Goal: Information Seeking & Learning: Learn about a topic

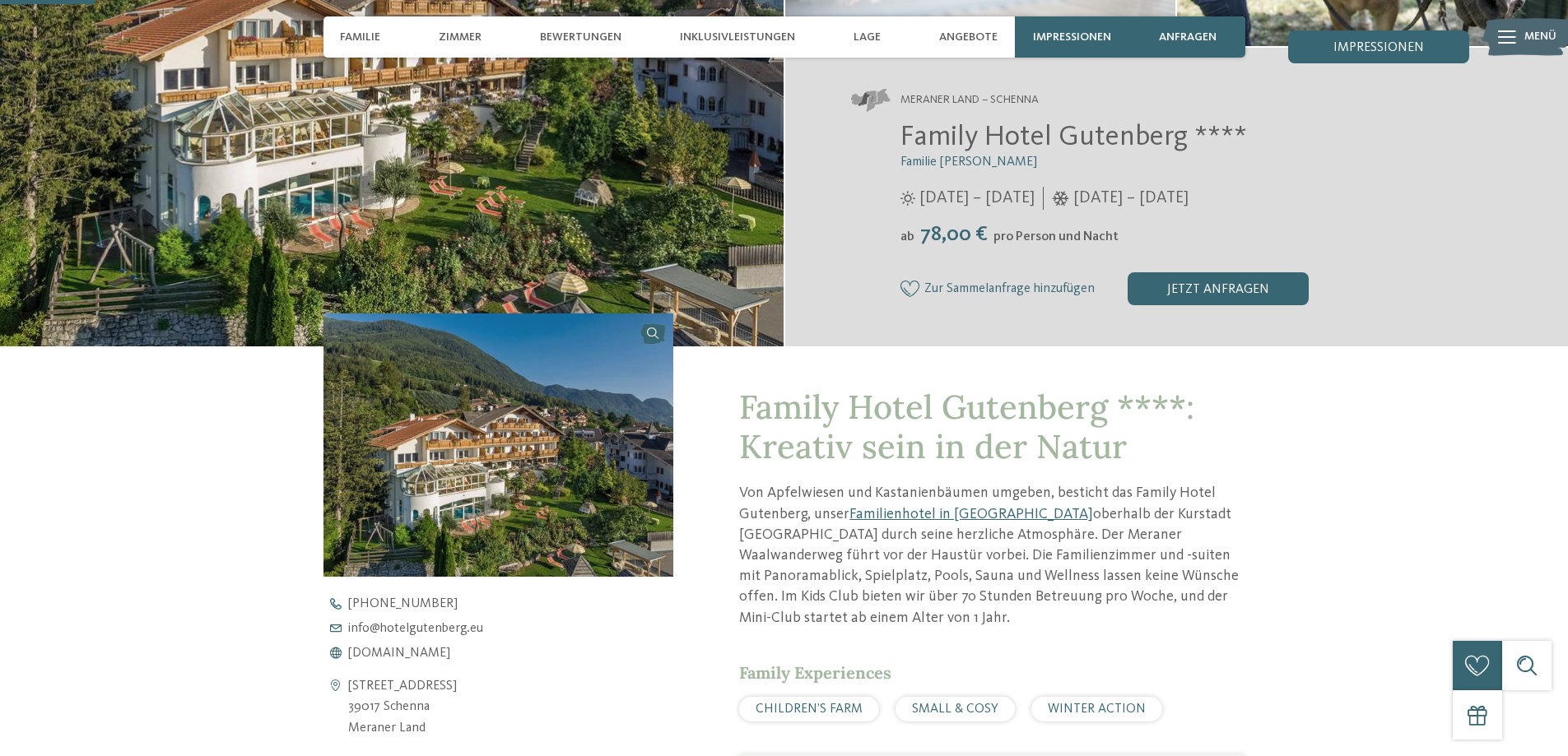
scroll to position [494, 0]
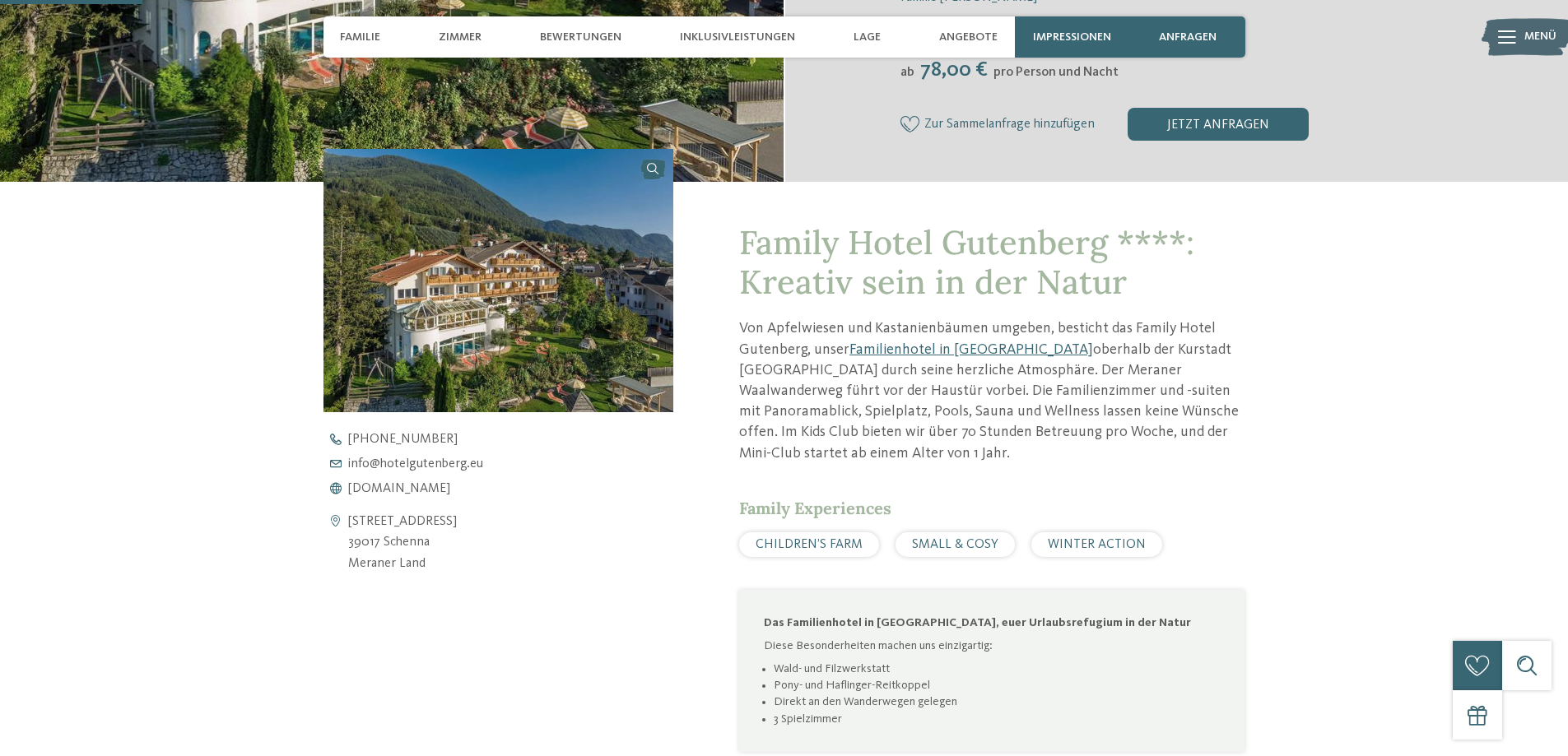
click at [795, 538] on span "CHILDREN’S FARM" at bounding box center [809, 544] width 107 height 13
click at [804, 538] on span "CHILDREN’S FARM" at bounding box center [809, 544] width 107 height 13
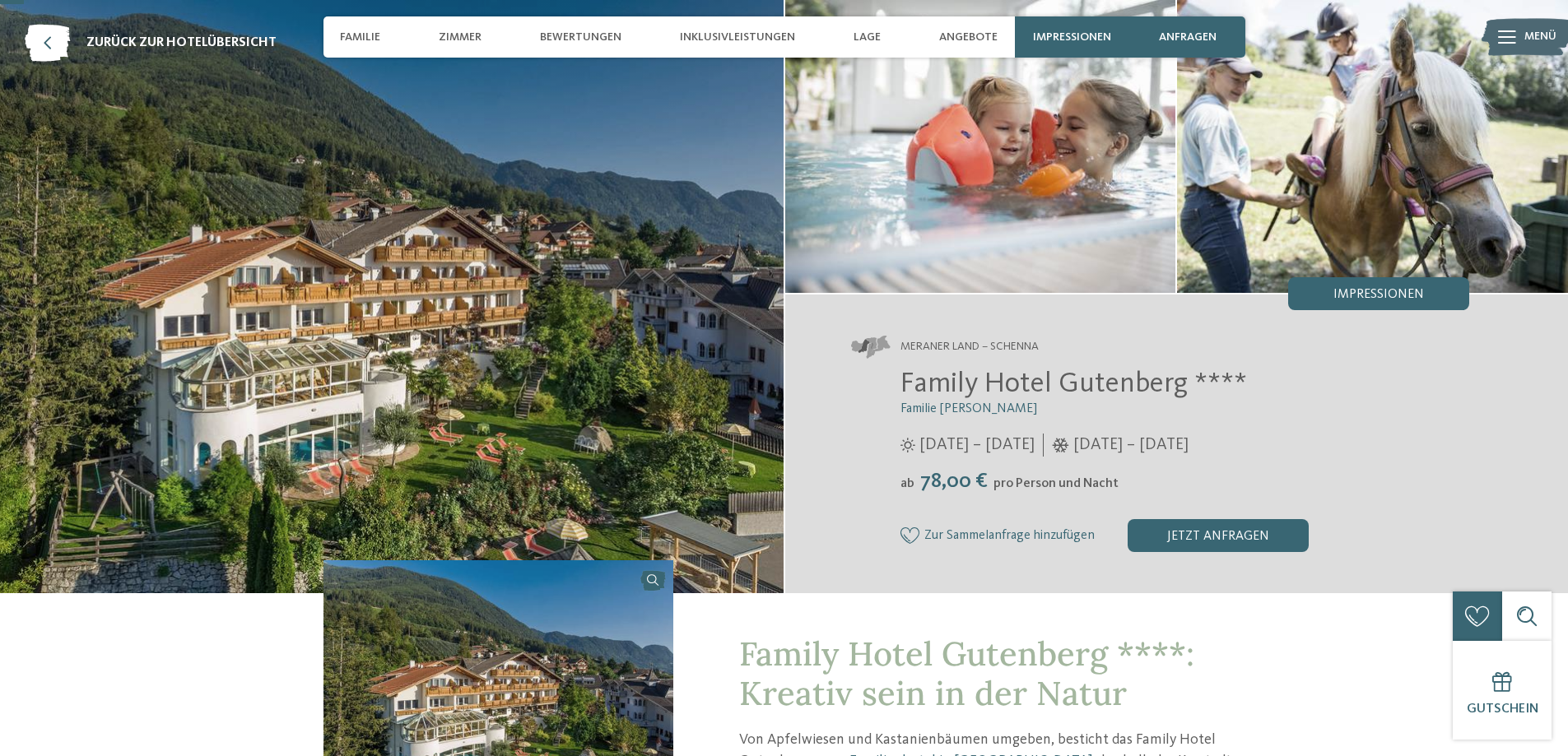
scroll to position [0, 0]
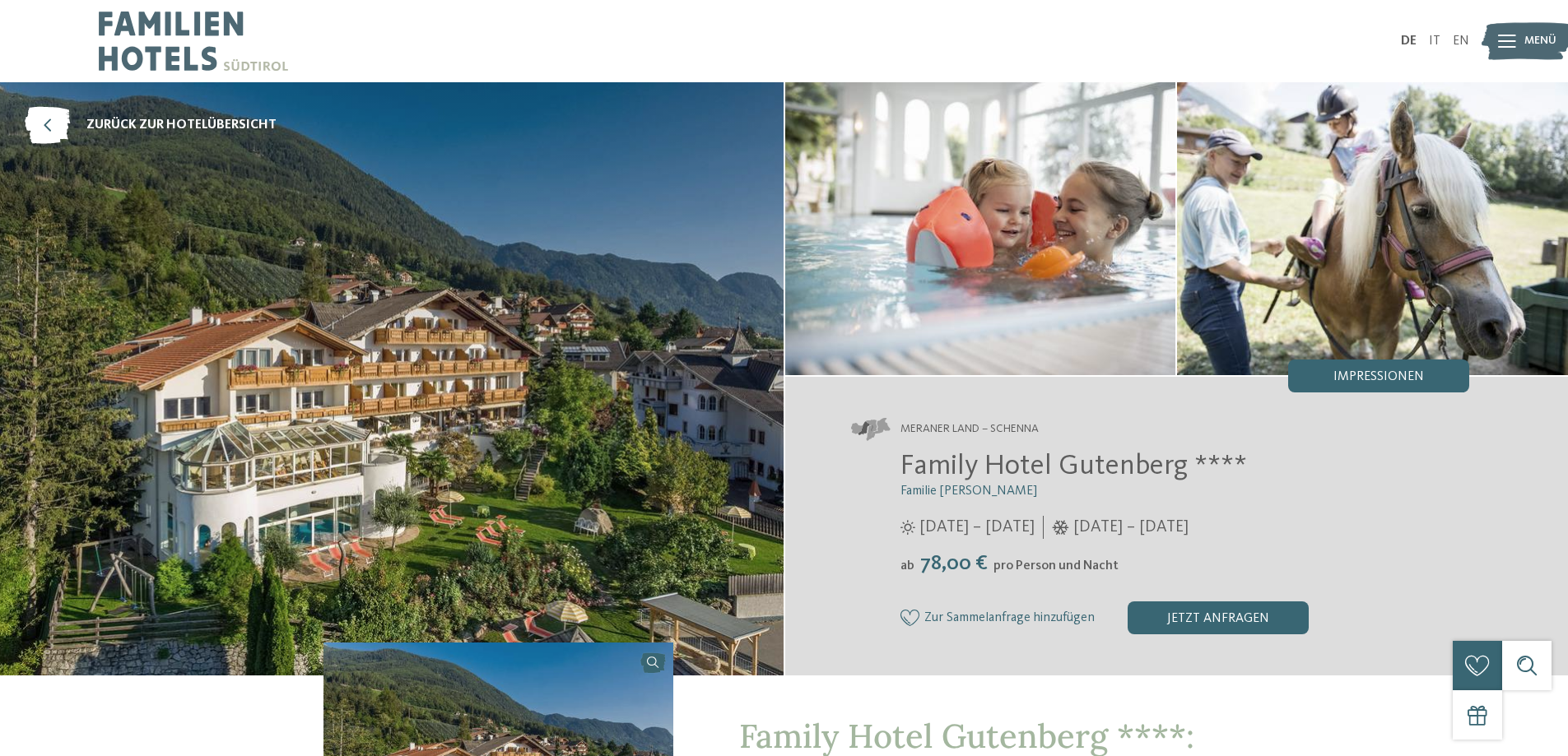
click at [976, 289] on img at bounding box center [980, 229] width 391 height 293
click at [1336, 385] on div "Impressionen" at bounding box center [1378, 377] width 181 height 33
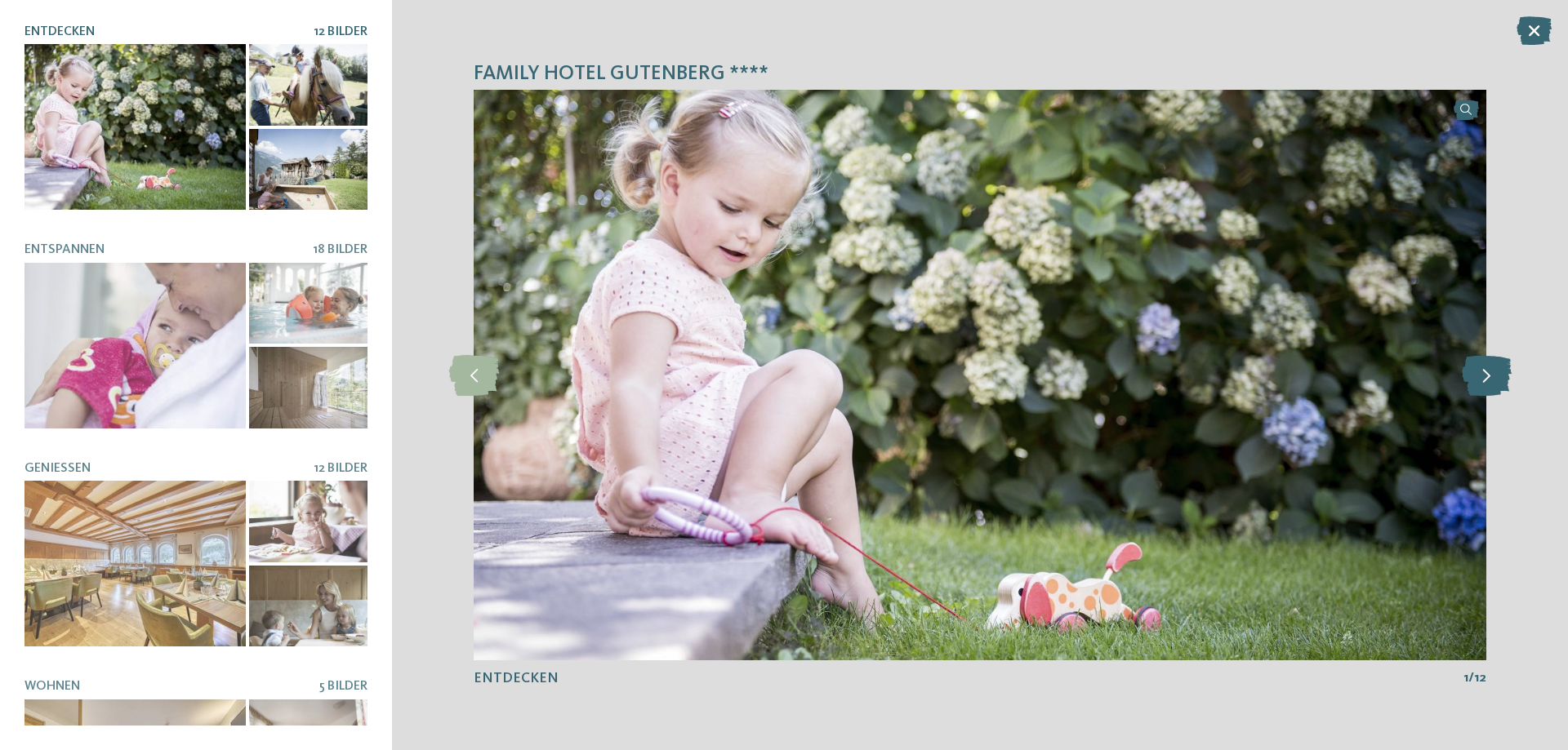
click at [1492, 382] on icon at bounding box center [1486, 375] width 50 height 41
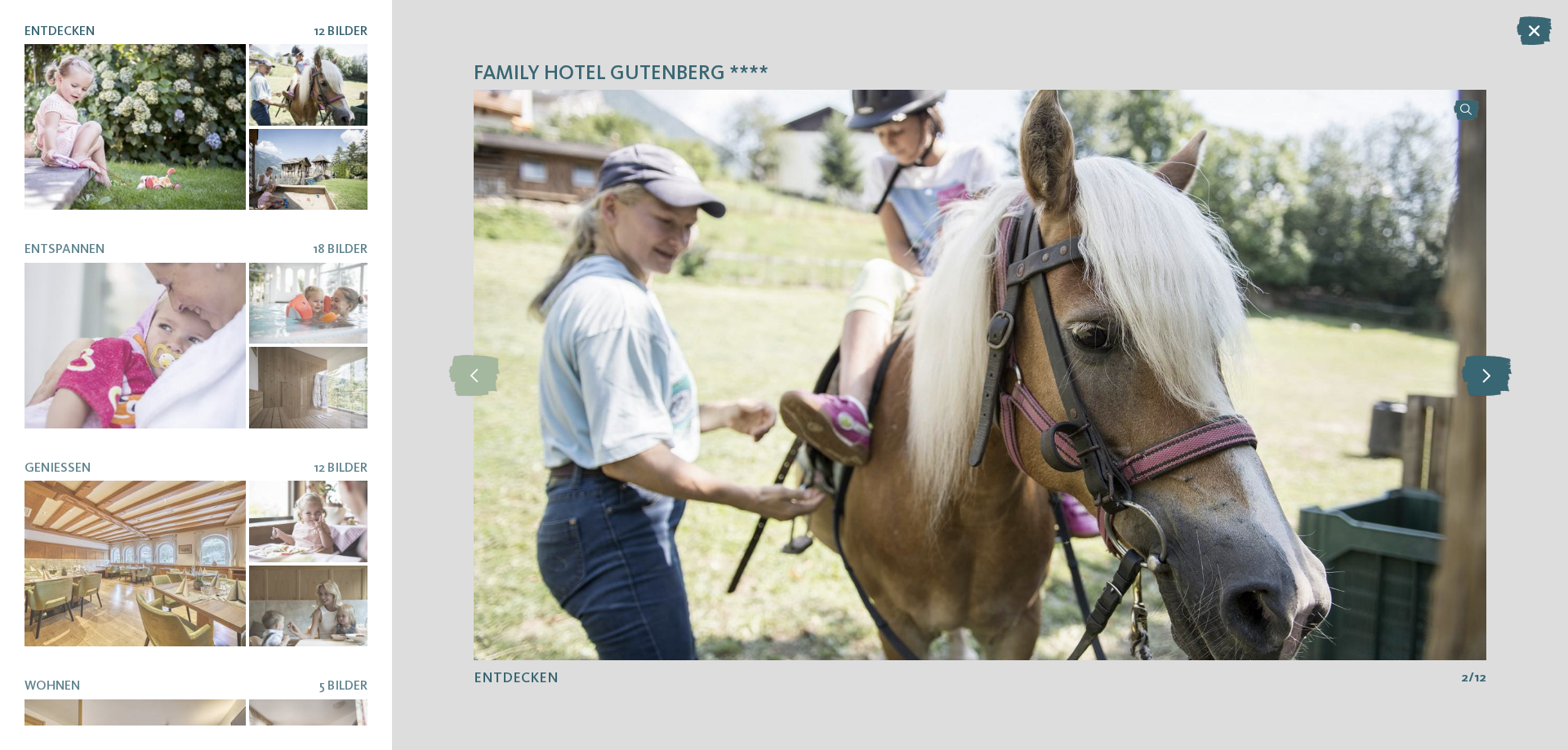
click at [1492, 382] on icon at bounding box center [1486, 375] width 50 height 41
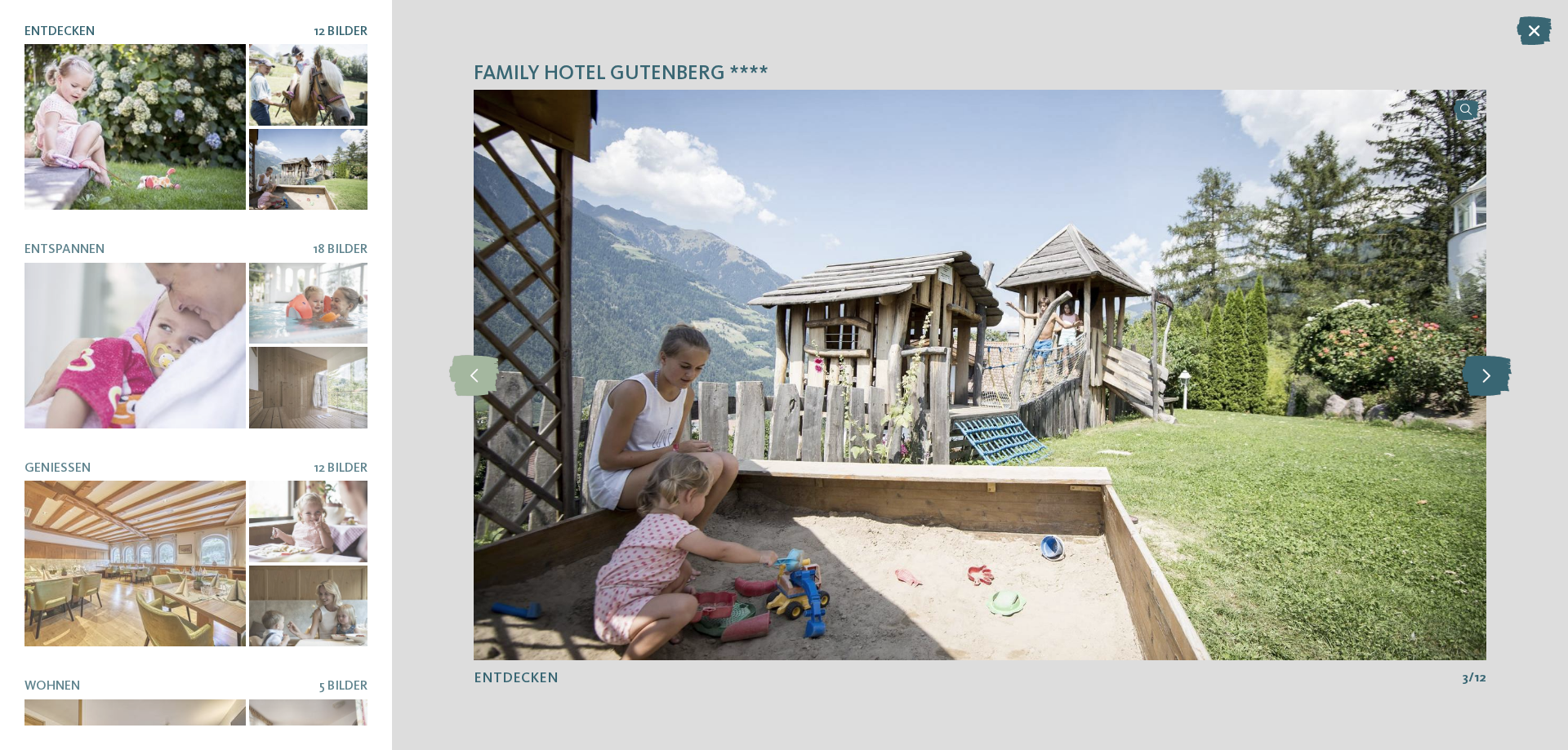
click at [1492, 382] on icon at bounding box center [1486, 375] width 50 height 41
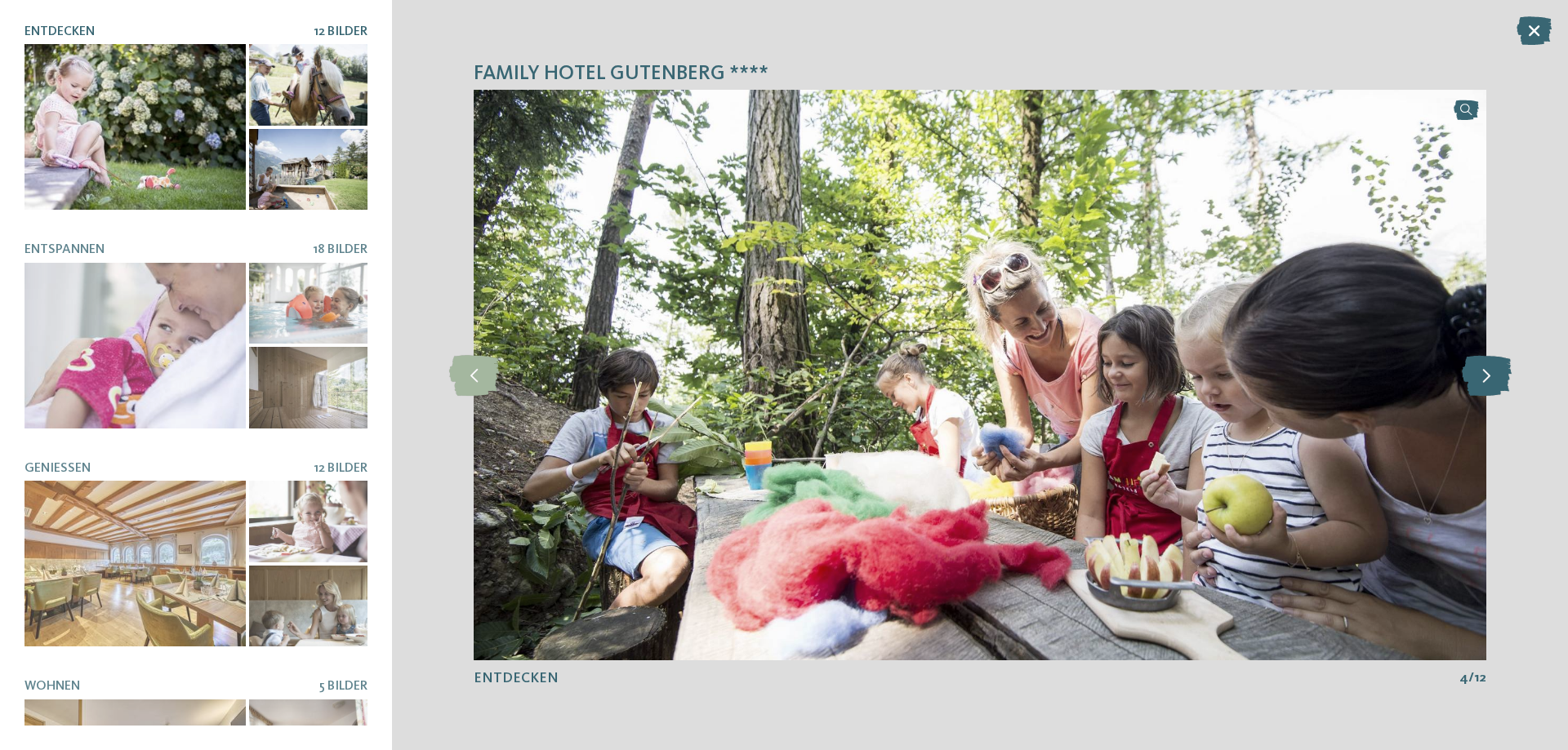
click at [1492, 382] on icon at bounding box center [1486, 375] width 50 height 41
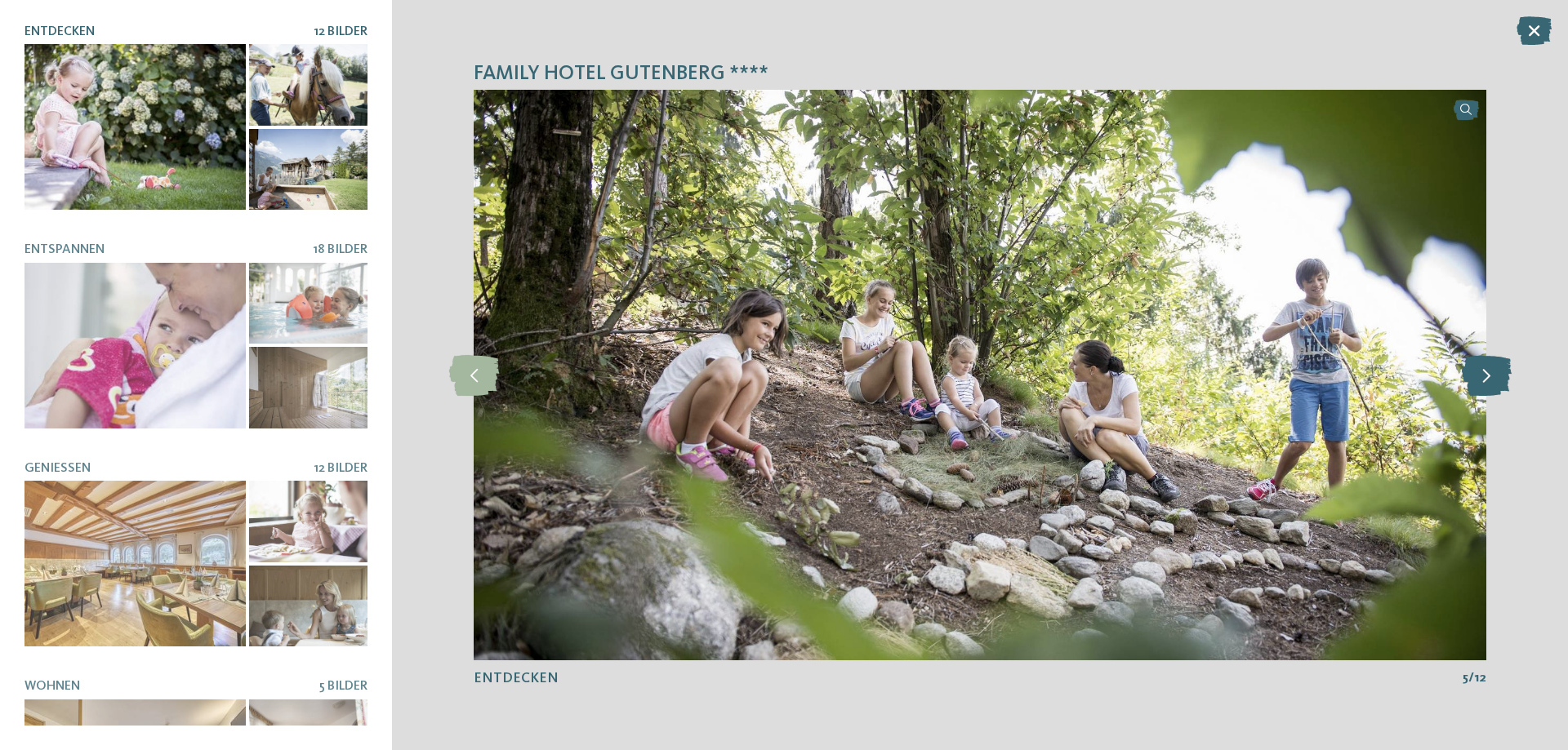
click at [1492, 382] on icon at bounding box center [1486, 375] width 50 height 41
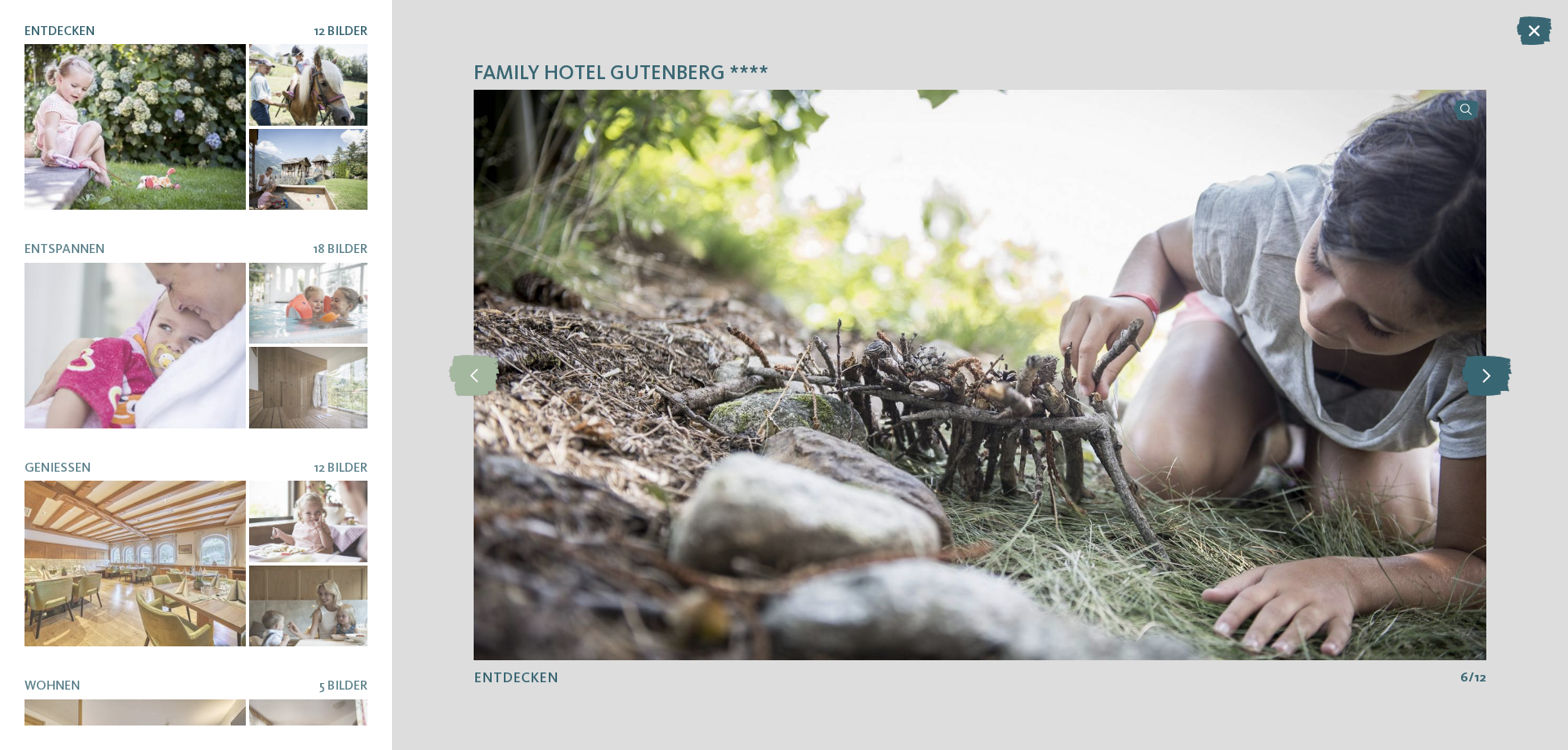
click at [1492, 382] on icon at bounding box center [1486, 375] width 50 height 41
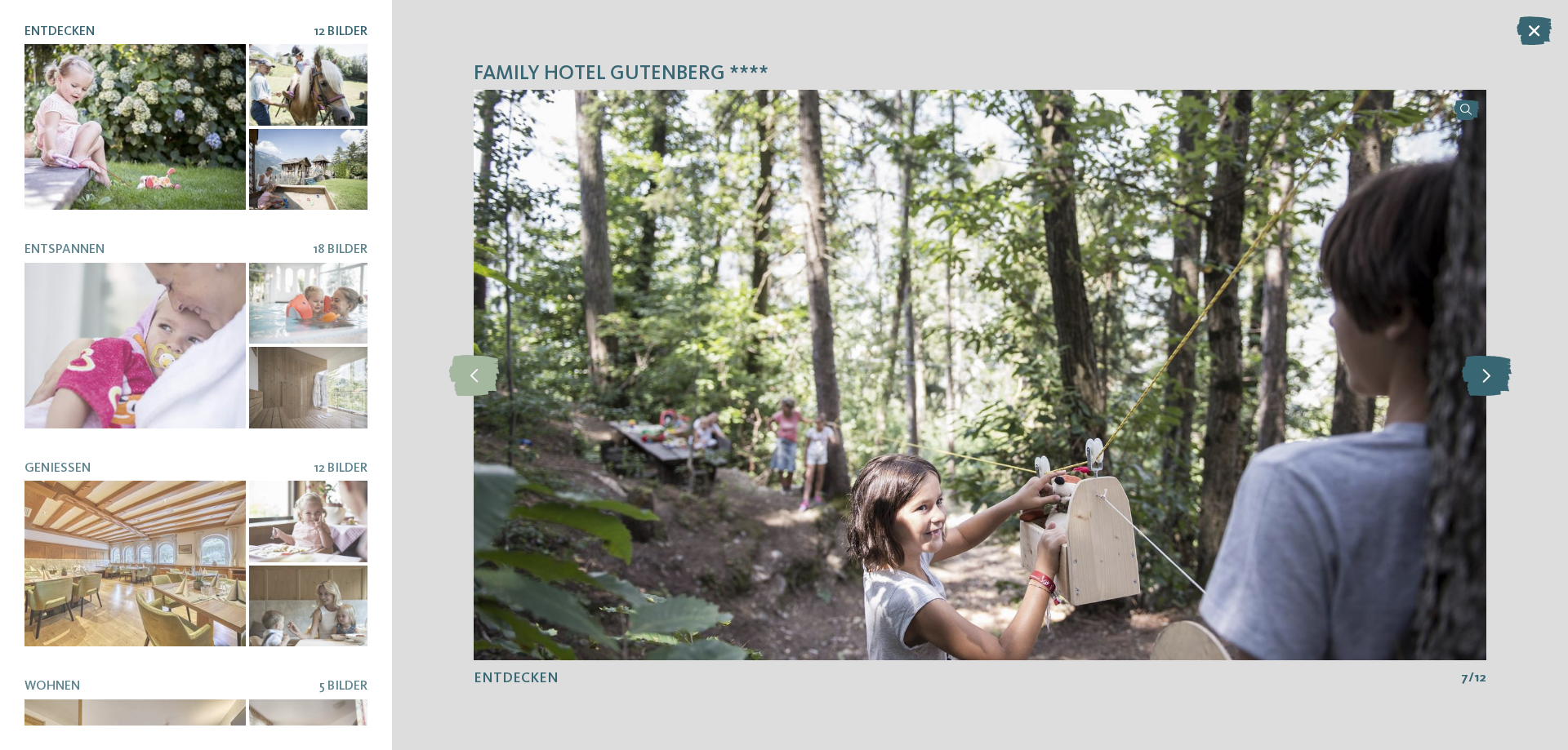
click at [1492, 382] on icon at bounding box center [1486, 375] width 50 height 41
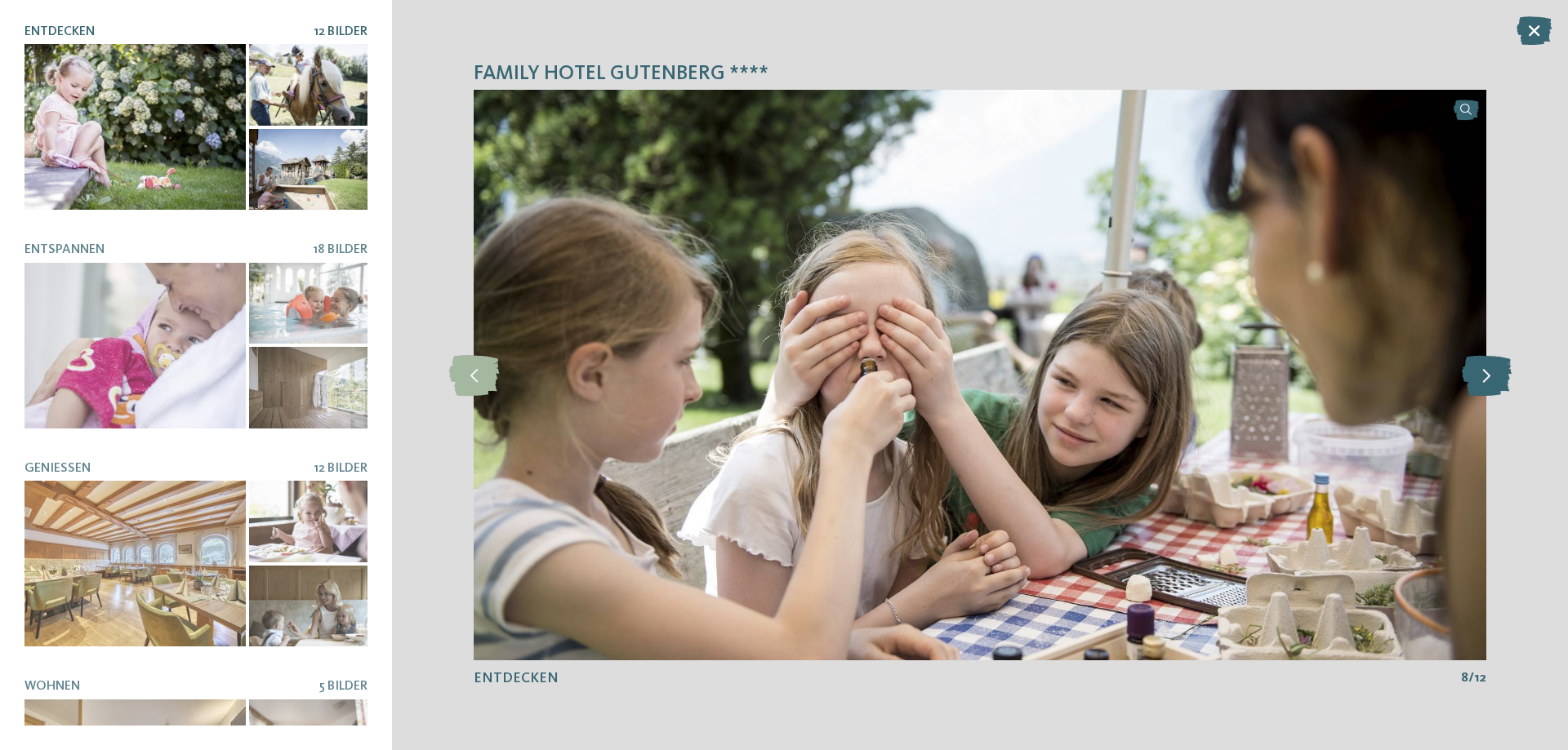
click at [1492, 382] on icon at bounding box center [1486, 375] width 50 height 41
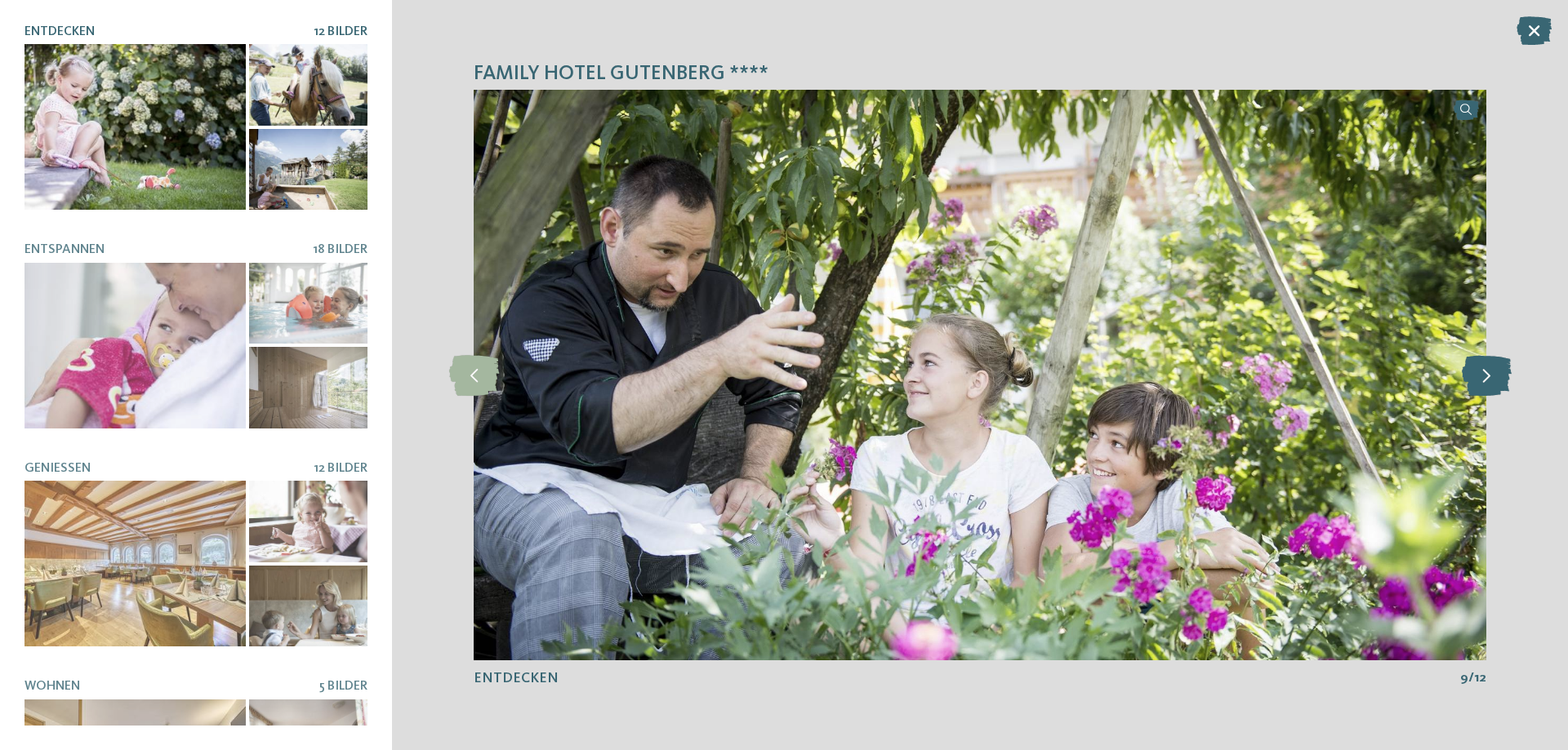
click at [1492, 382] on icon at bounding box center [1486, 375] width 50 height 41
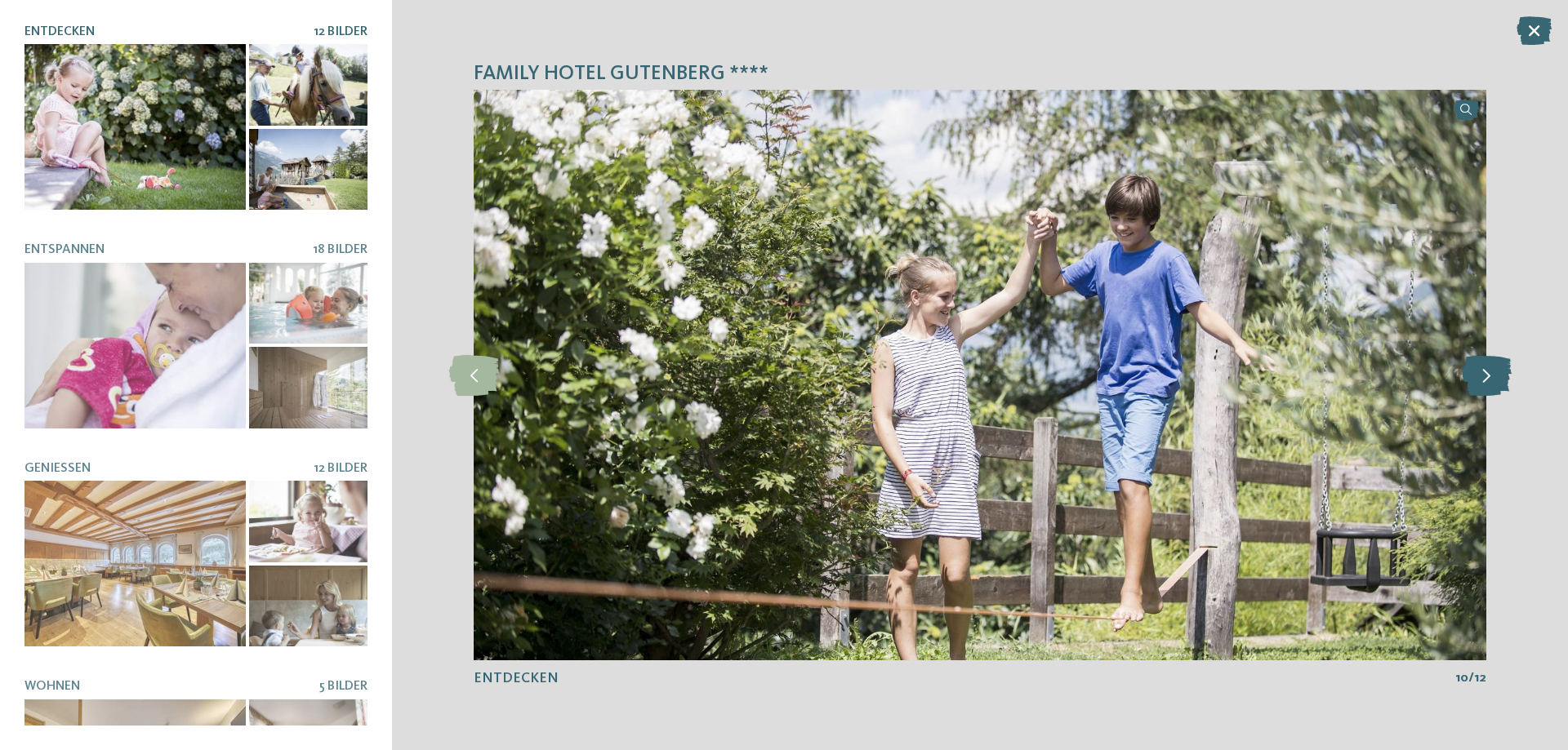
click at [1492, 382] on icon at bounding box center [1486, 375] width 50 height 41
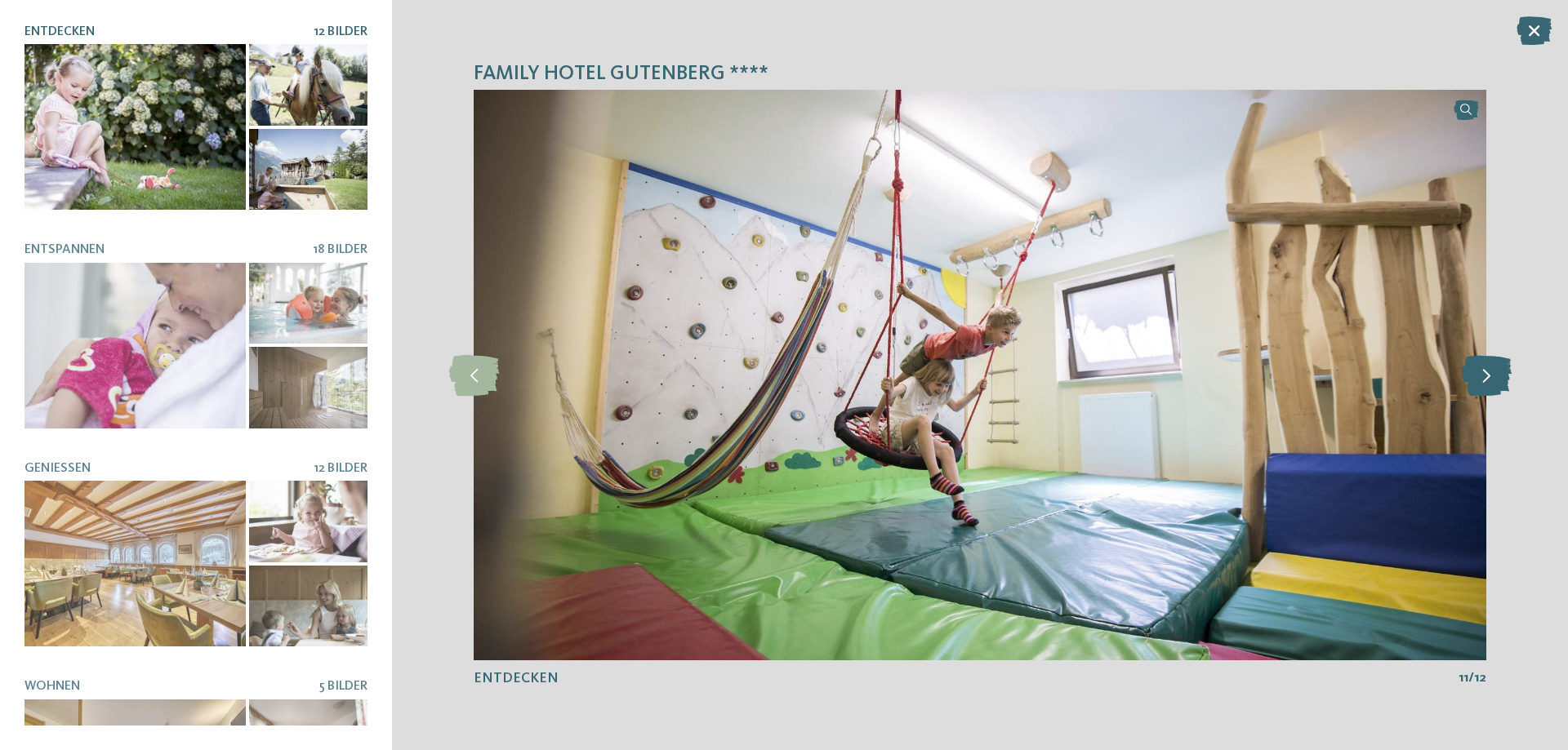
click at [1492, 382] on icon at bounding box center [1486, 375] width 50 height 41
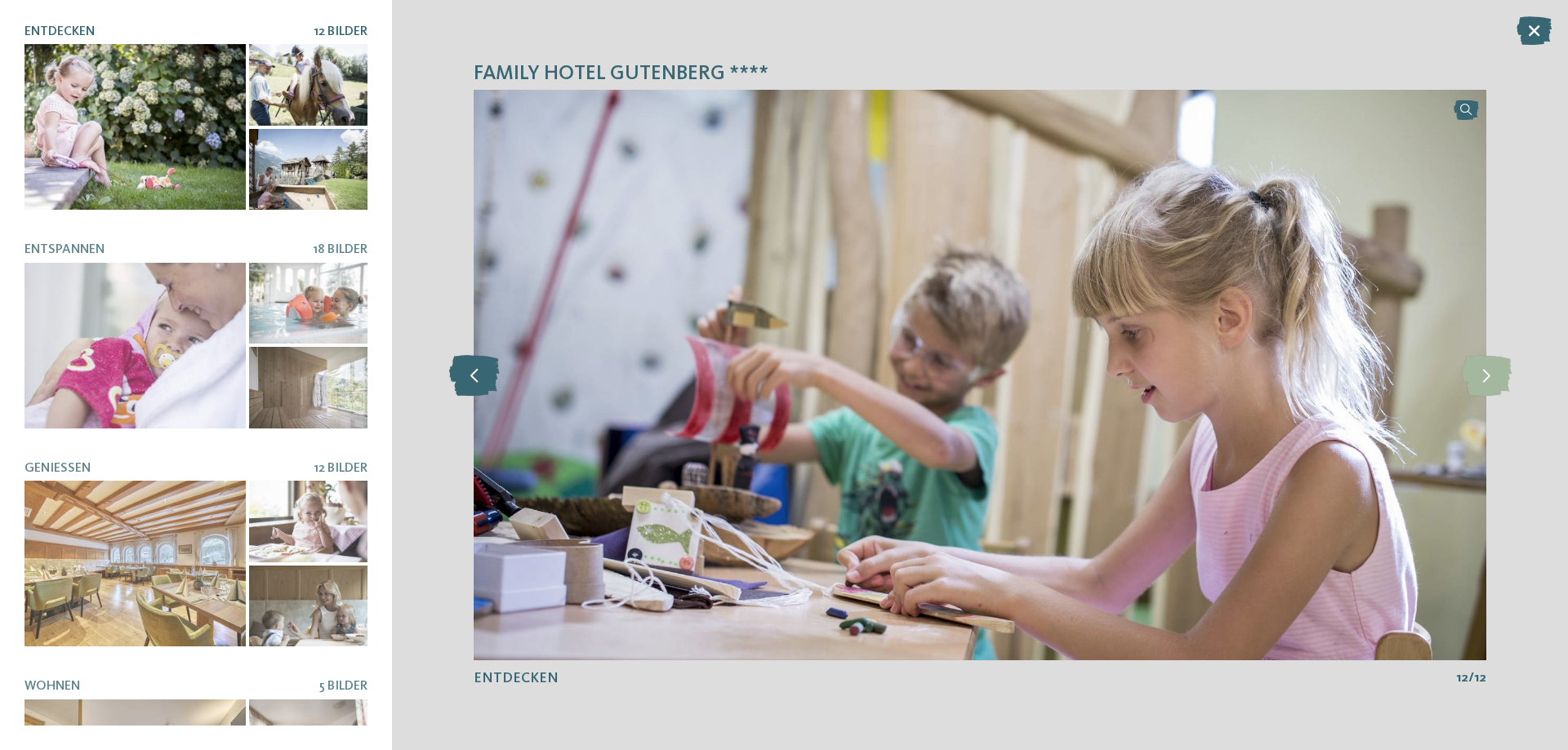
click at [482, 384] on icon at bounding box center [474, 375] width 50 height 41
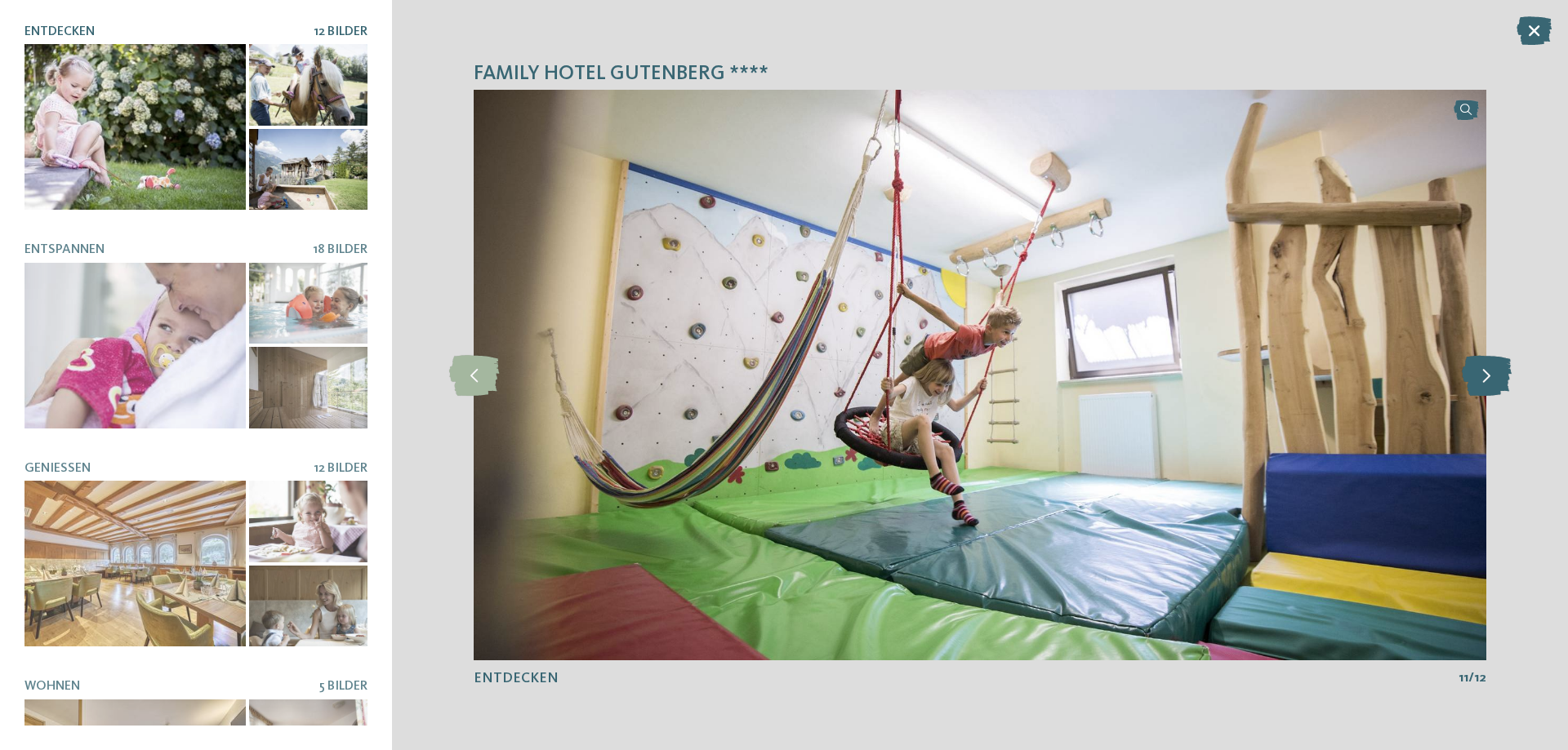
click at [1487, 384] on icon at bounding box center [1486, 375] width 50 height 41
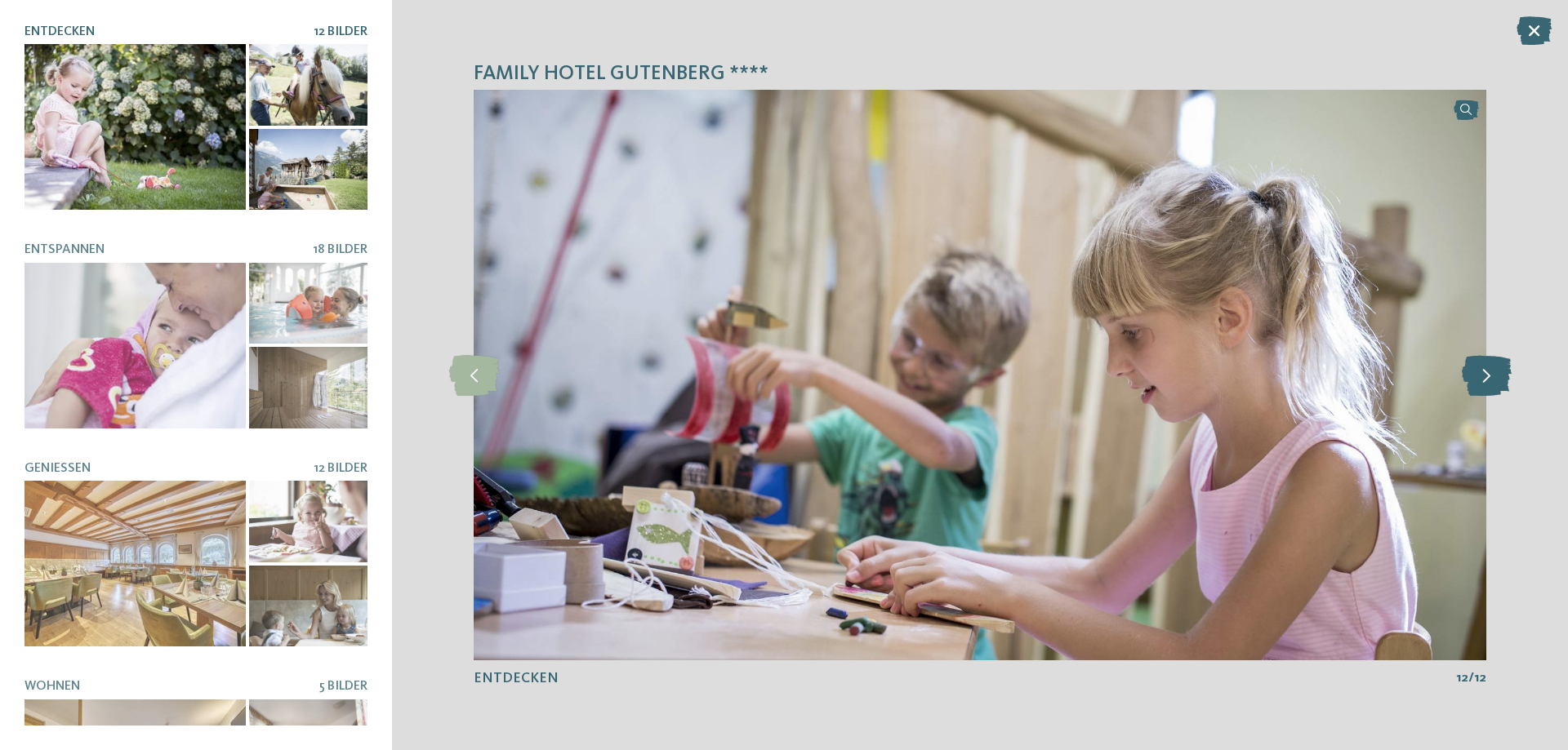
click at [1487, 384] on icon at bounding box center [1486, 375] width 50 height 41
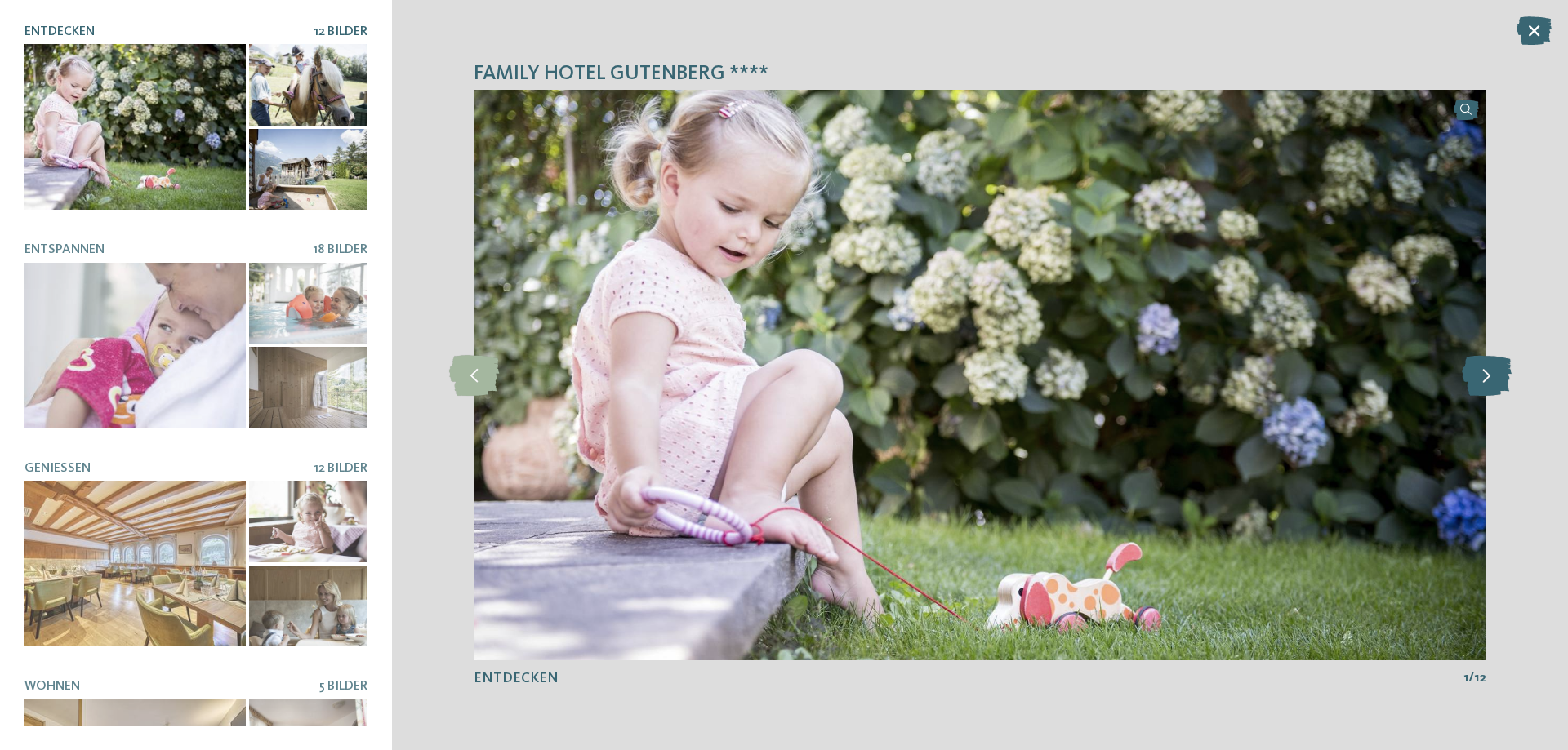
click at [1487, 384] on icon at bounding box center [1486, 375] width 50 height 41
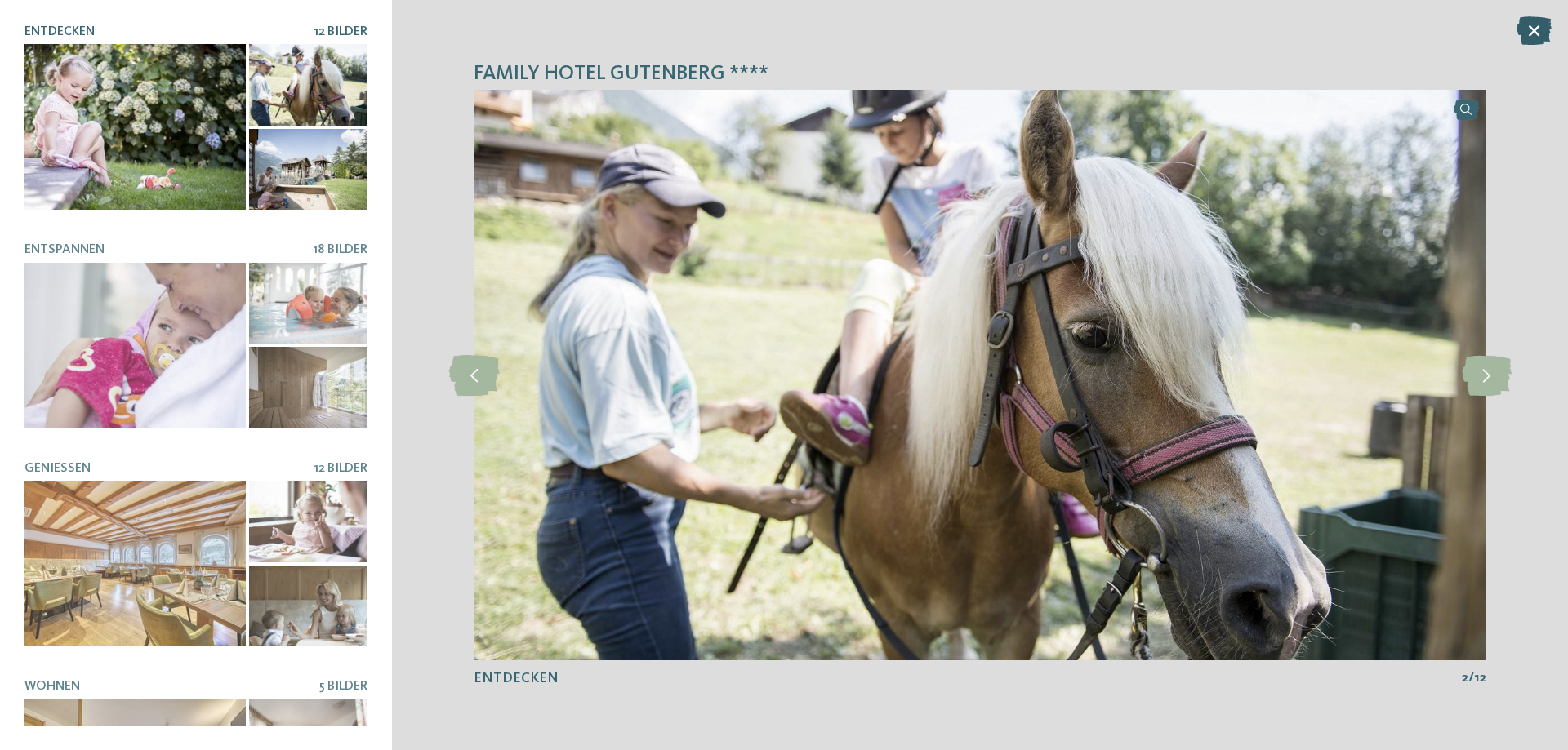
click at [1538, 23] on icon at bounding box center [1534, 30] width 35 height 29
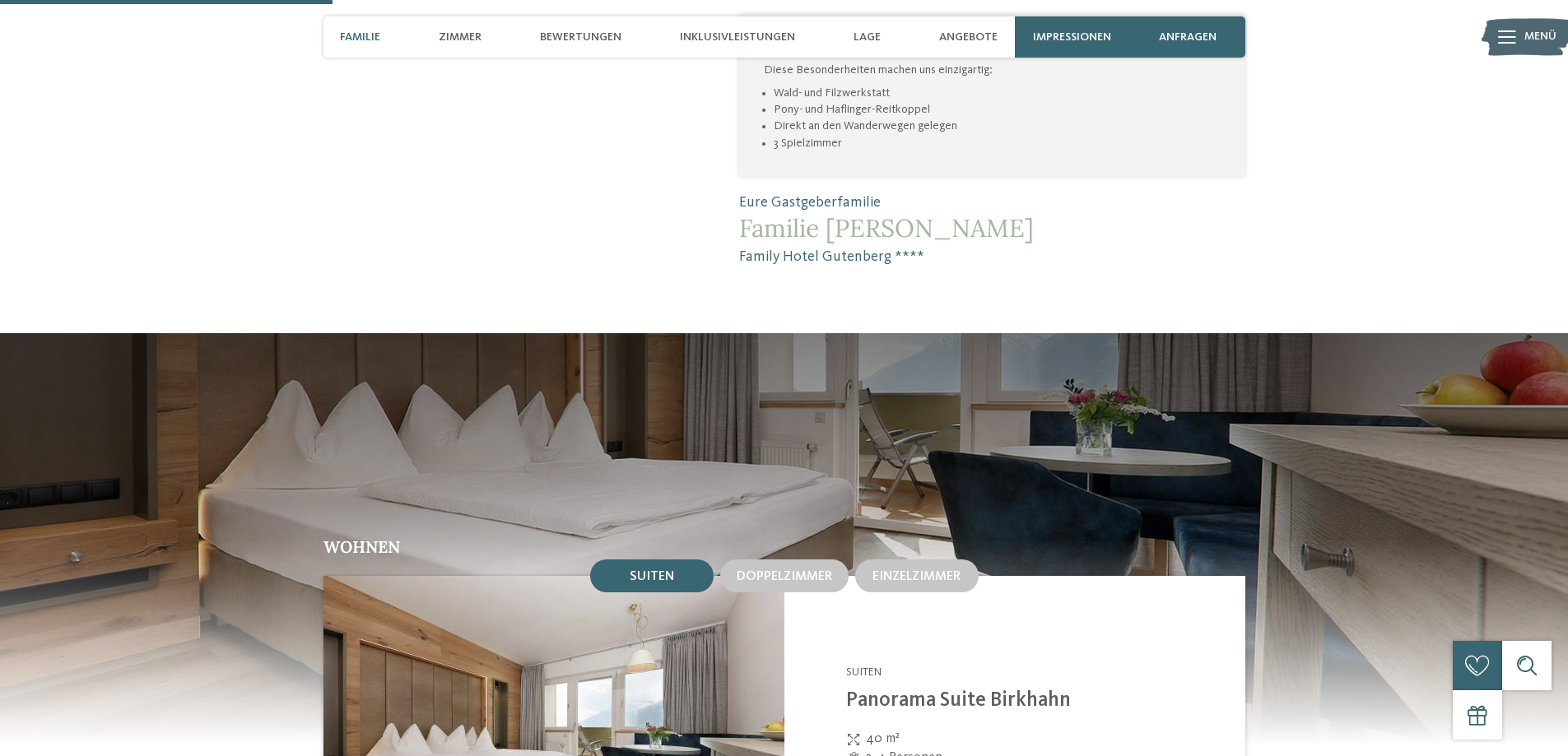
scroll to position [1152, 0]
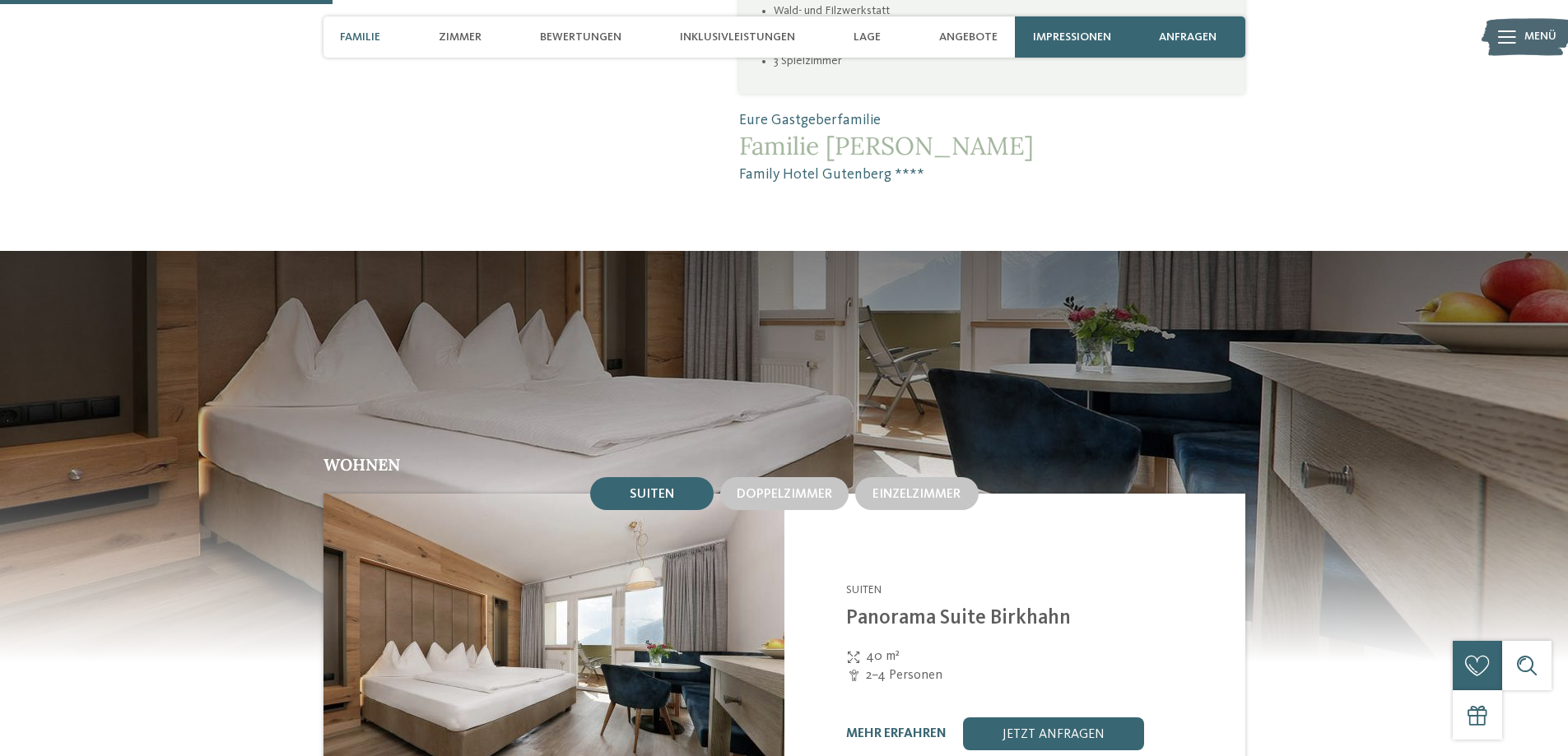
click at [657, 477] on div "Suiten" at bounding box center [652, 494] width 124 height 33
click at [663, 488] on span "Suiten" at bounding box center [652, 494] width 45 height 13
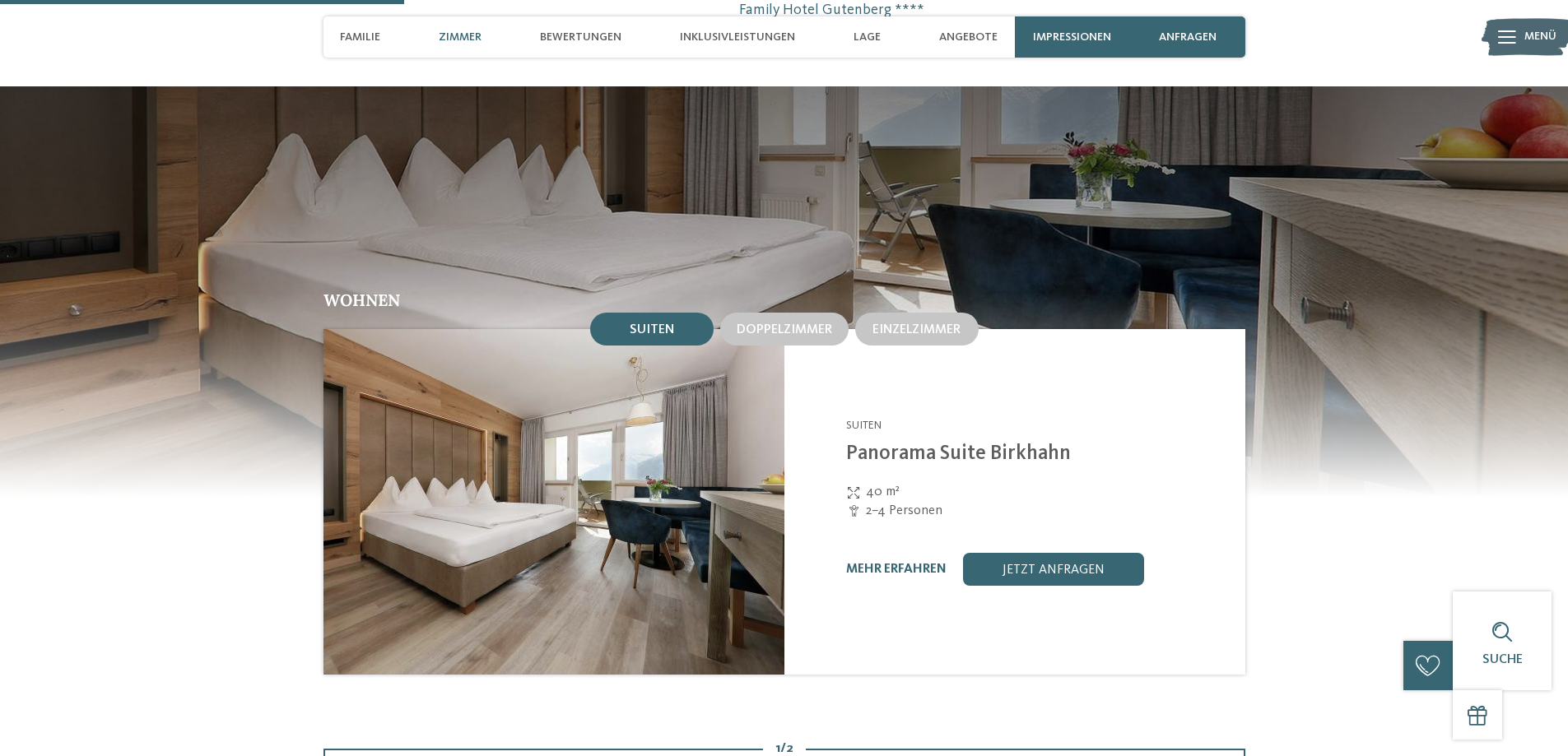
scroll to position [1399, 0]
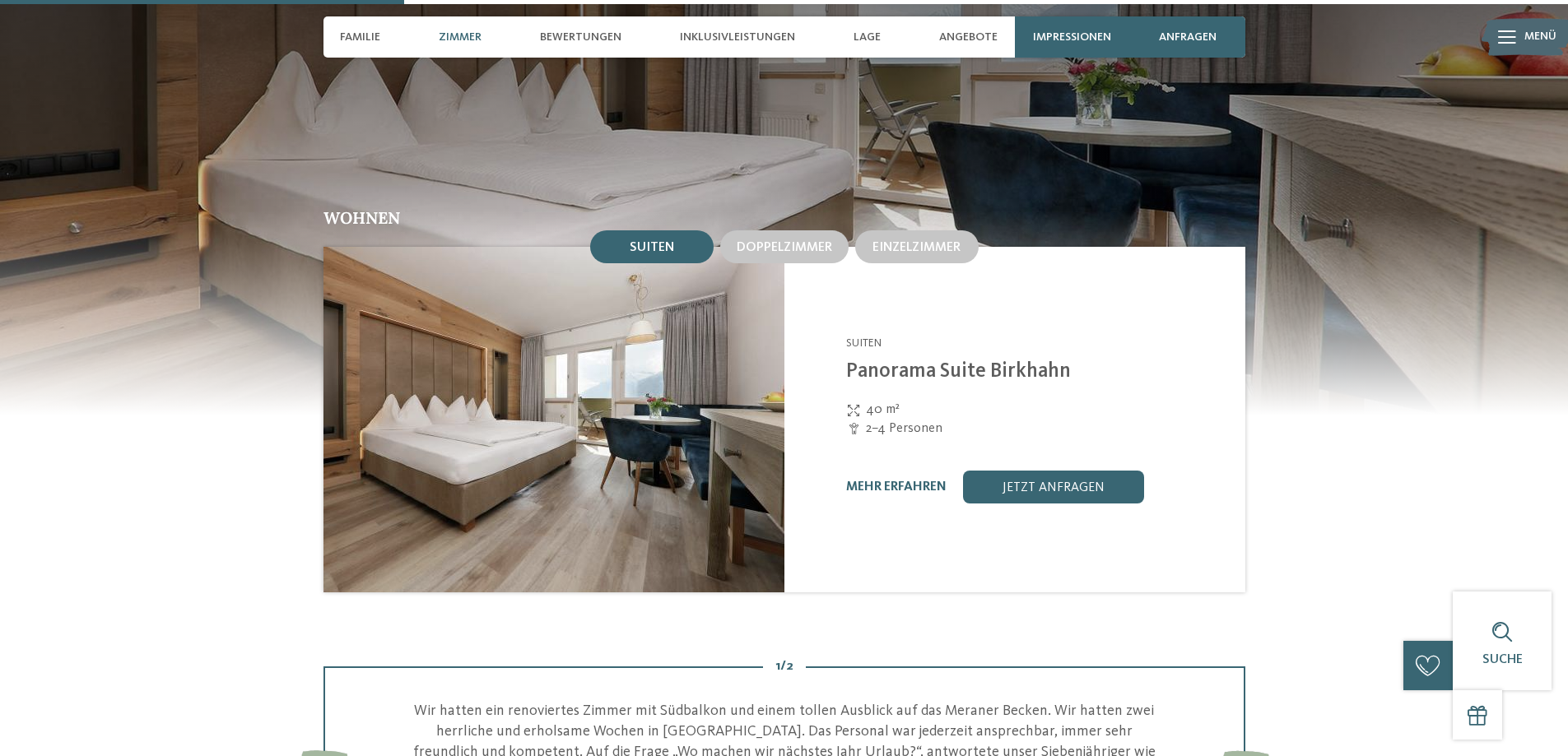
click at [561, 453] on img at bounding box center [554, 420] width 461 height 346
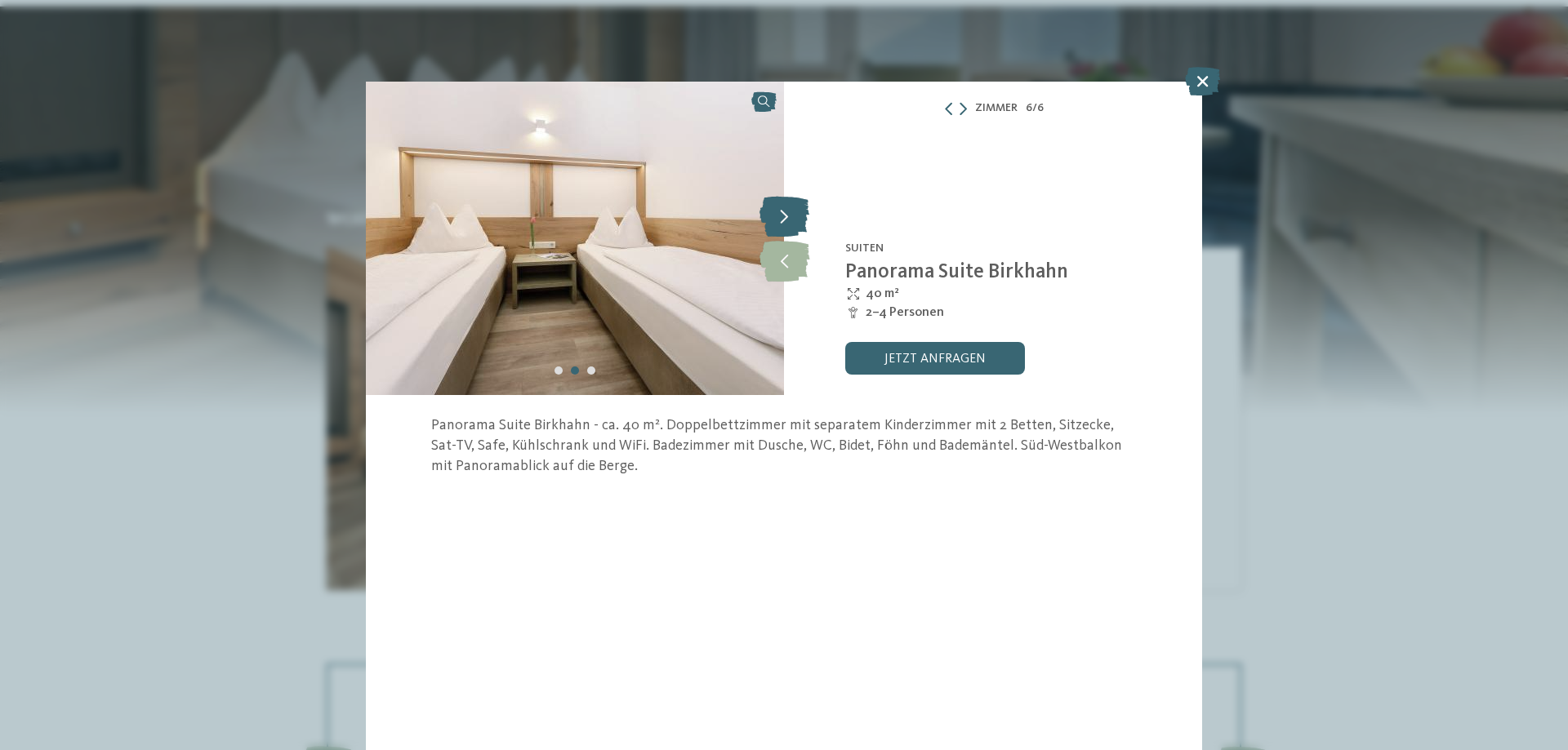
click at [781, 221] on icon at bounding box center [784, 216] width 50 height 41
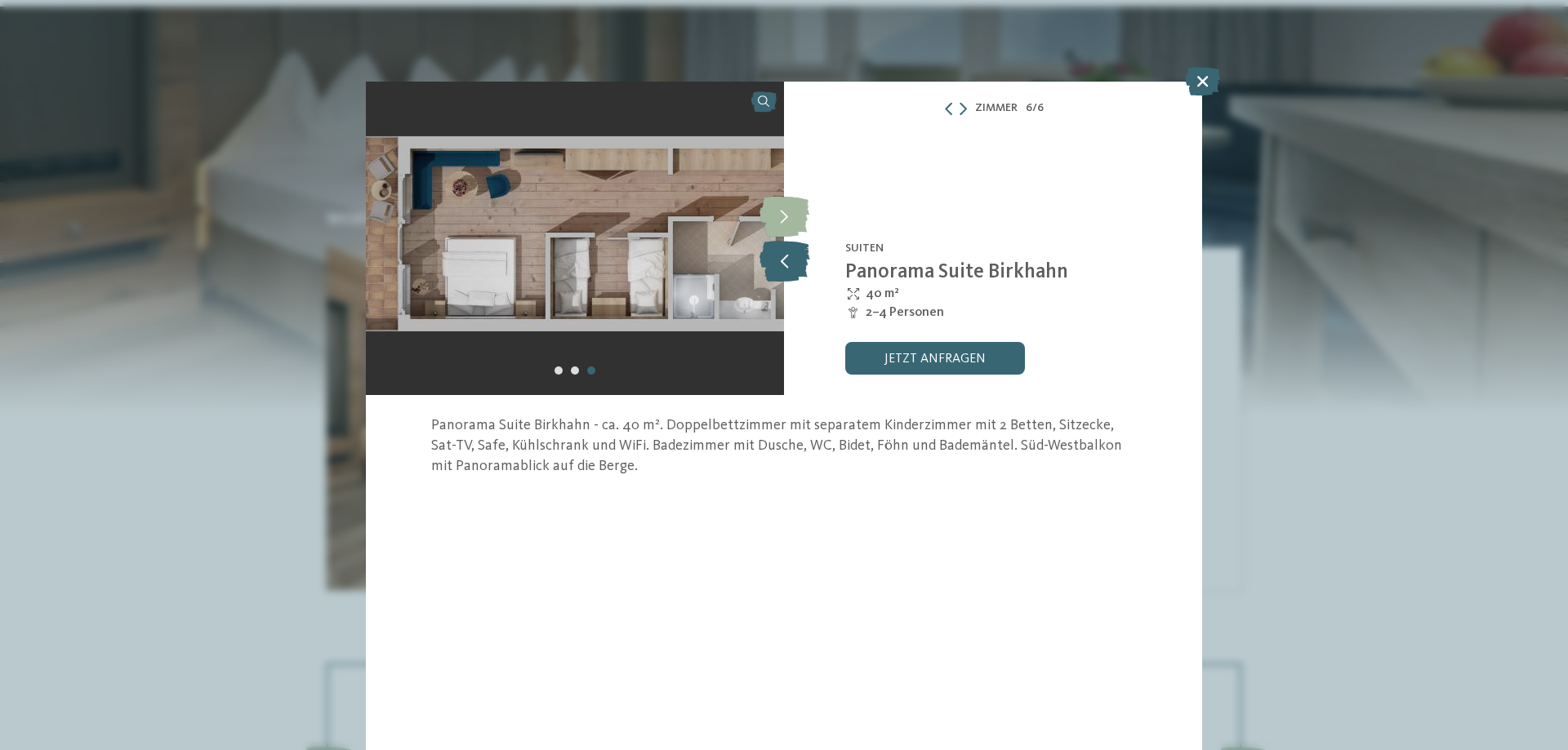
click at [784, 263] on icon at bounding box center [784, 261] width 50 height 41
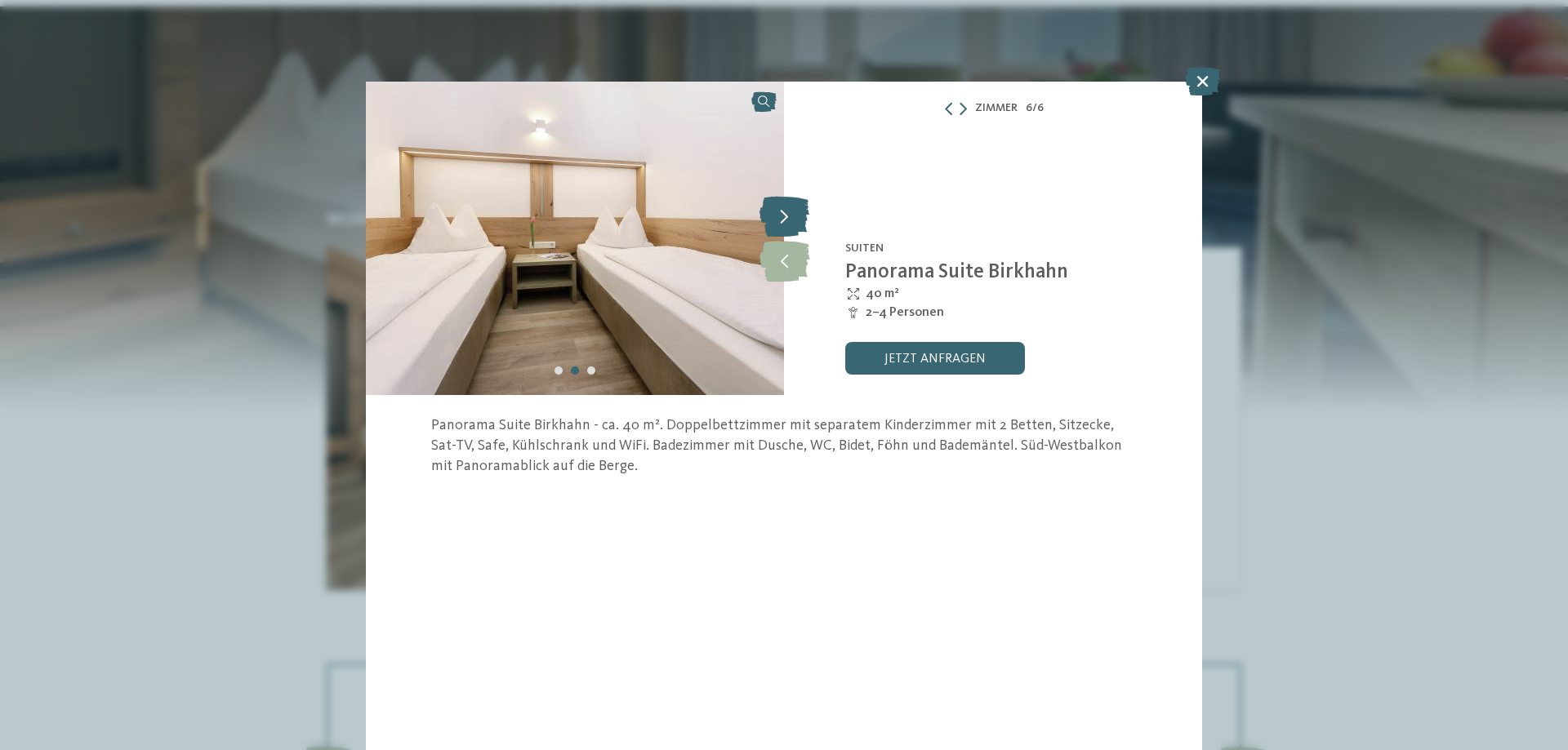
click at [788, 222] on icon at bounding box center [784, 216] width 50 height 41
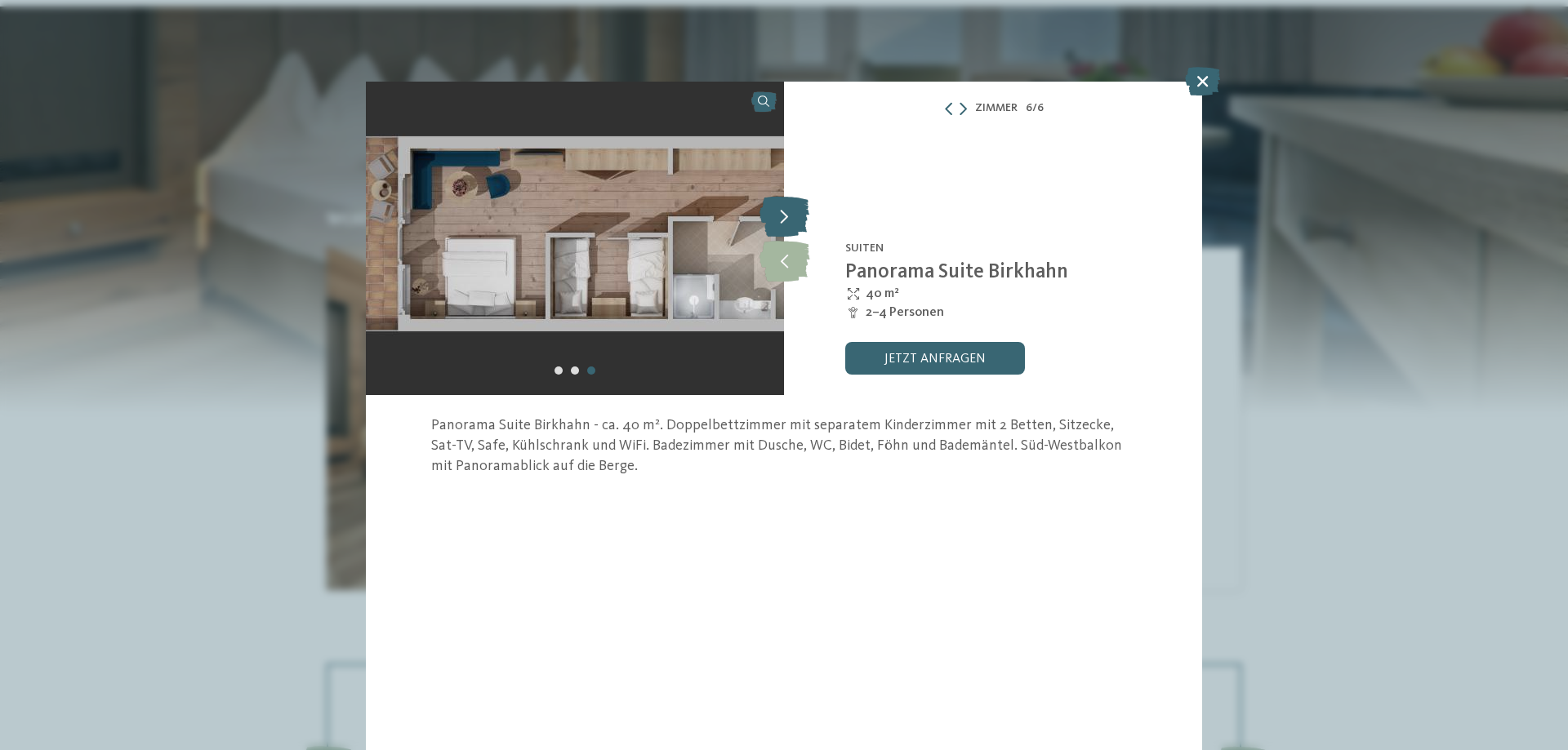
click at [789, 222] on icon at bounding box center [784, 216] width 50 height 41
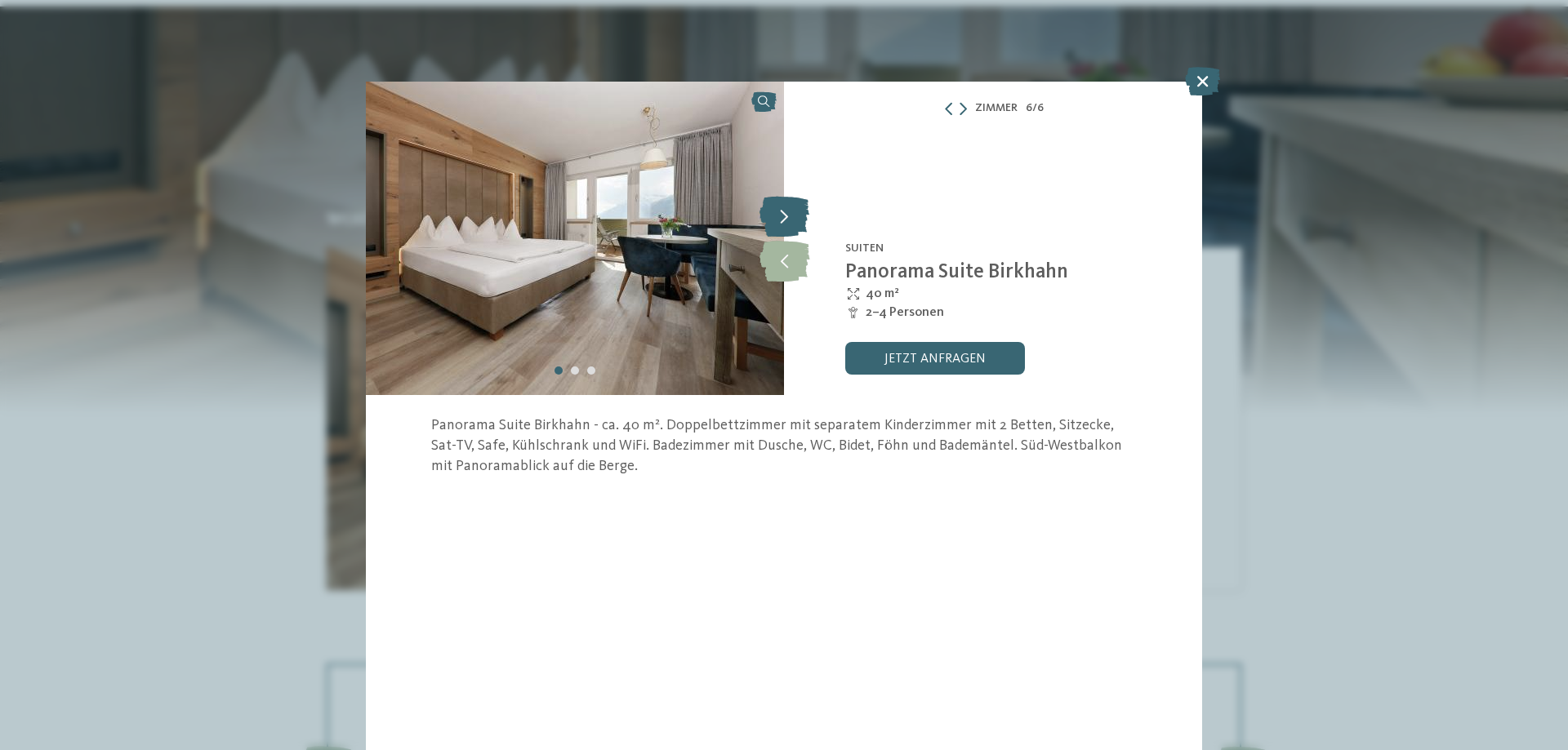
click at [789, 222] on icon at bounding box center [784, 216] width 50 height 41
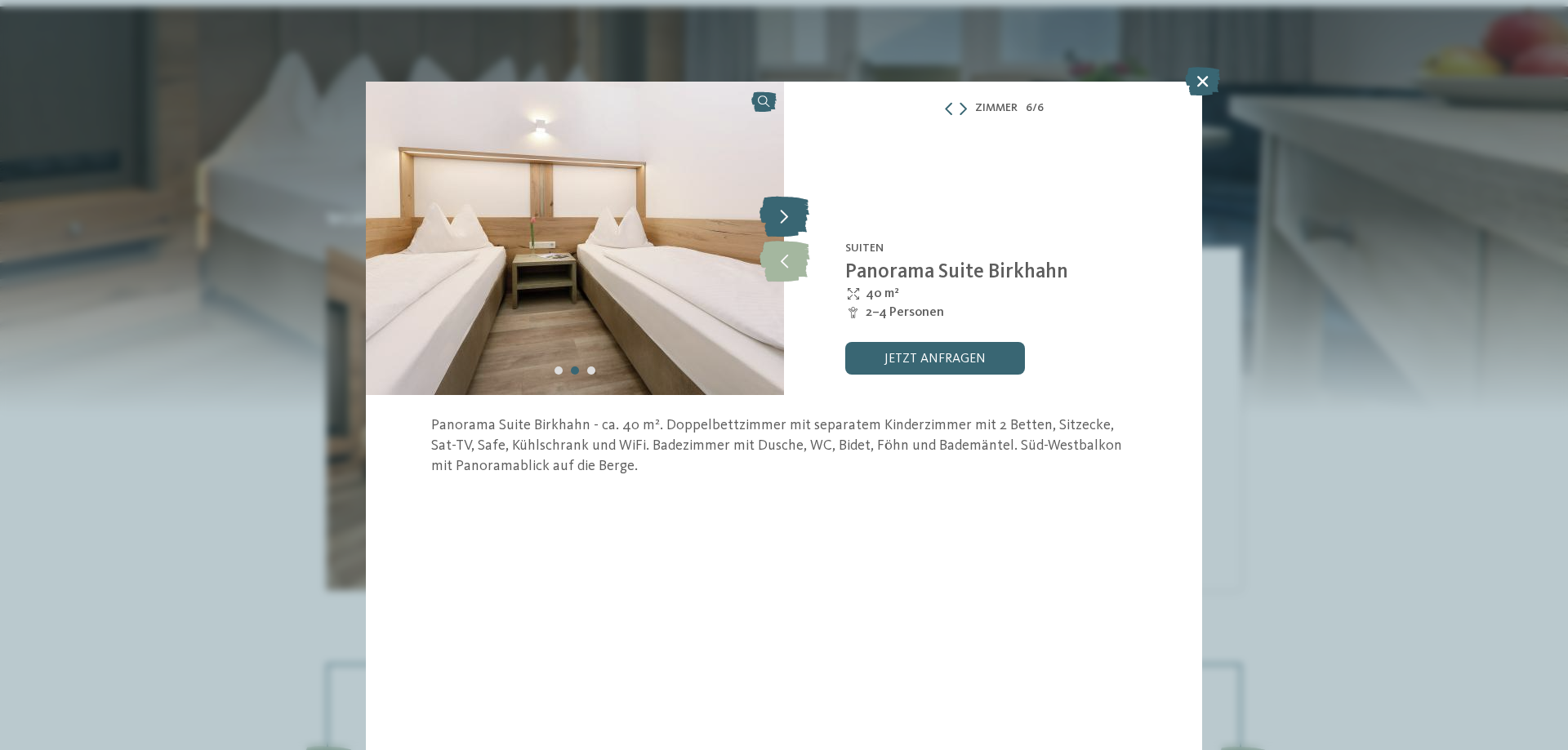
click at [789, 222] on icon at bounding box center [784, 216] width 50 height 41
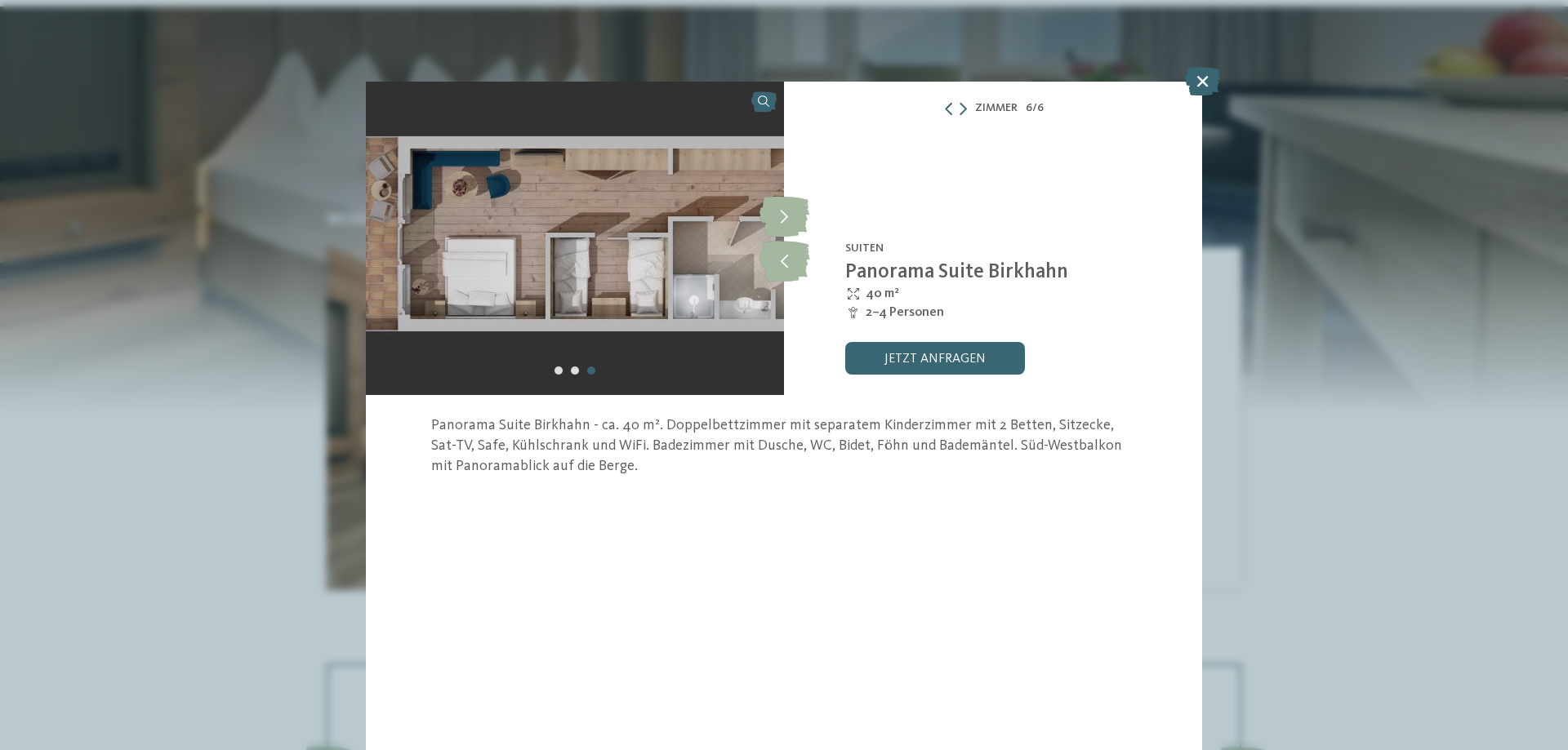
click at [1190, 82] on icon at bounding box center [1202, 81] width 35 height 29
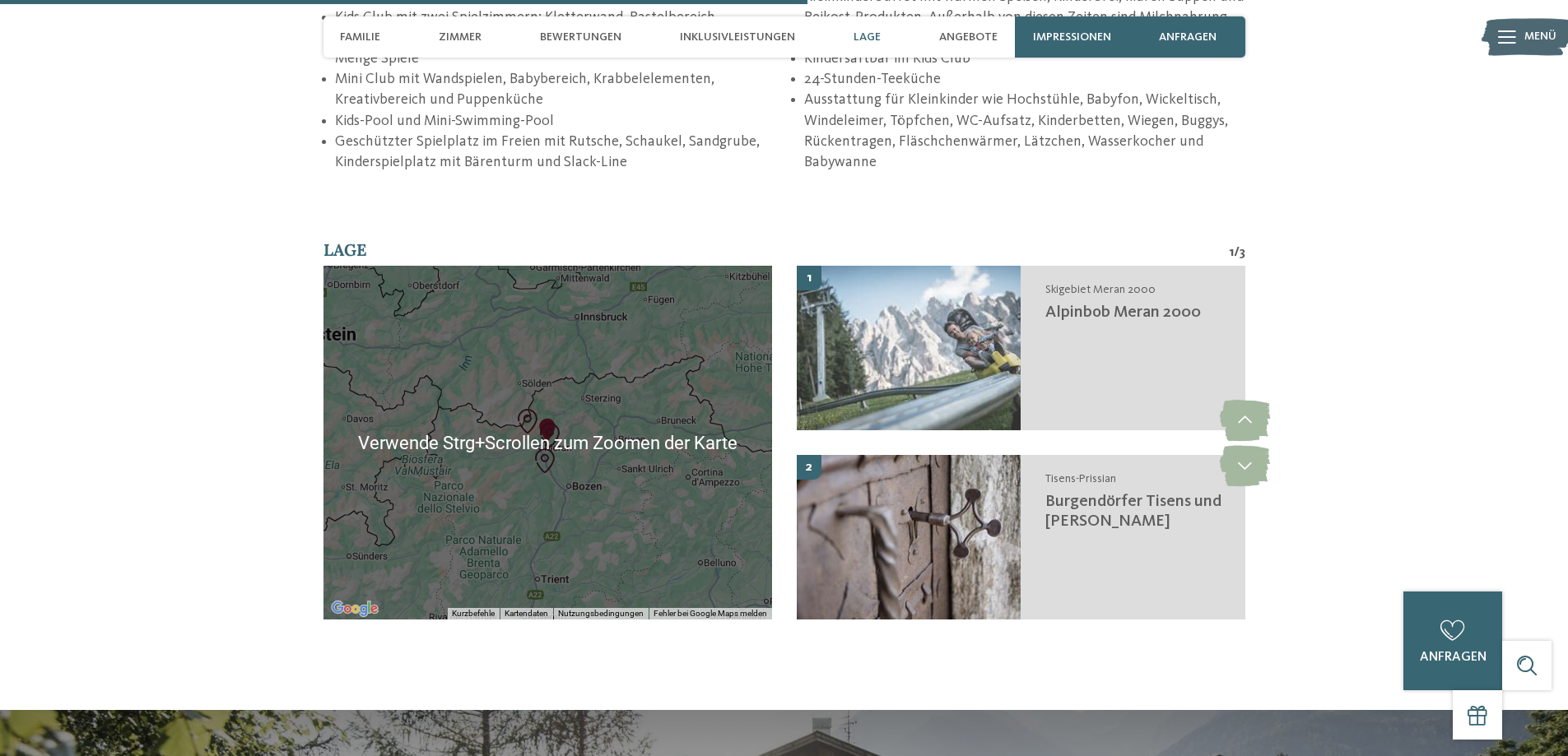
scroll to position [2798, 0]
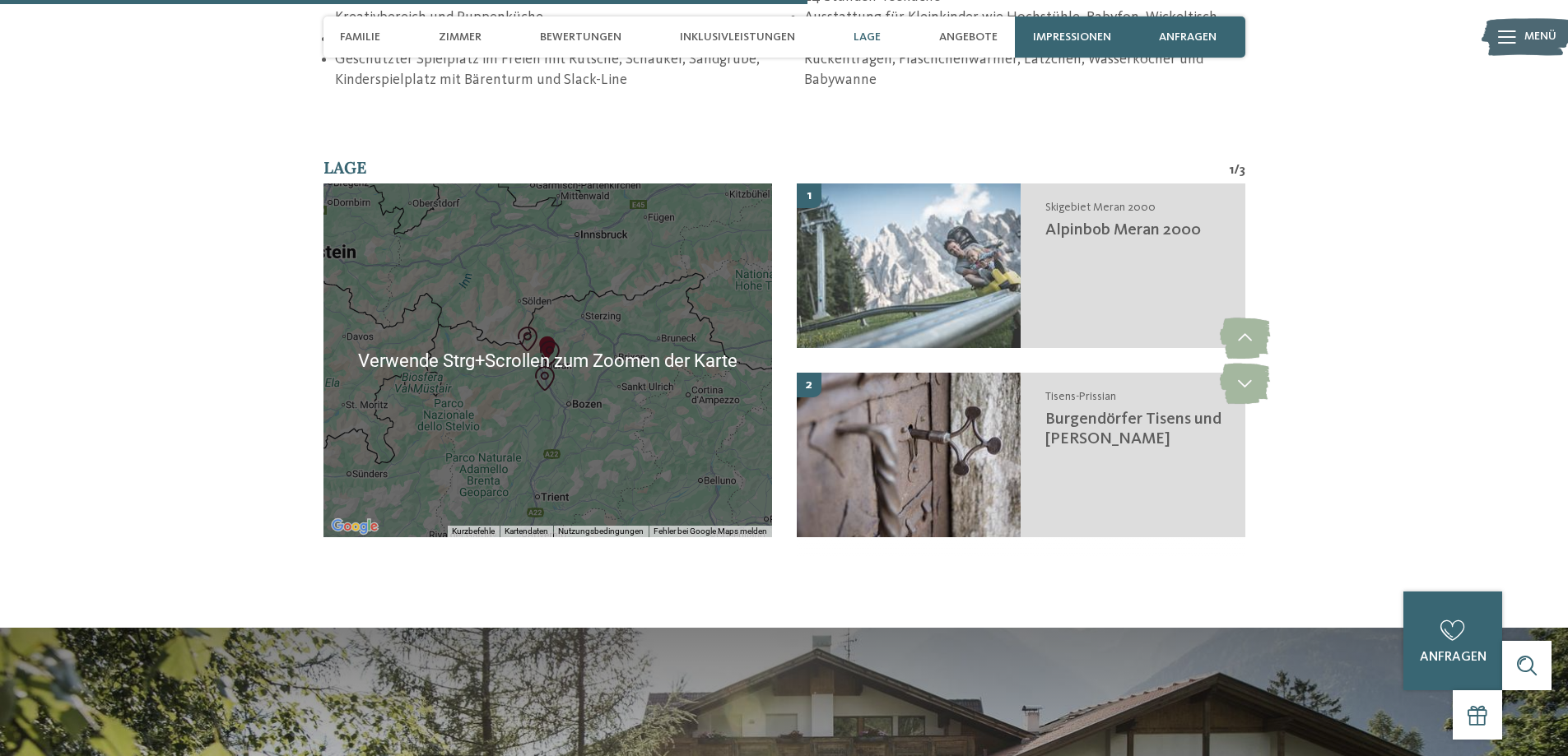
click at [576, 373] on div at bounding box center [547, 360] width 449 height 354
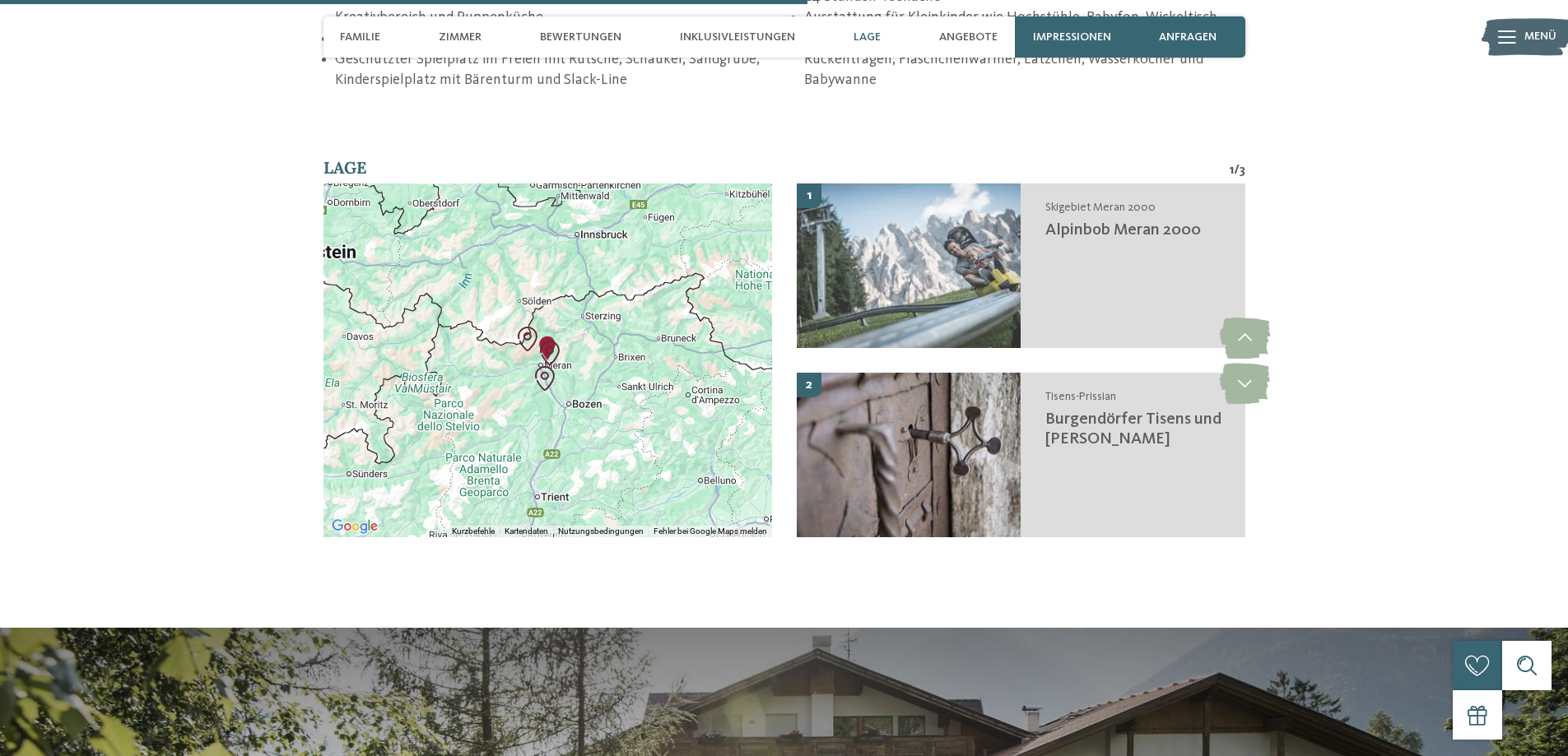
click at [609, 349] on div at bounding box center [547, 360] width 449 height 354
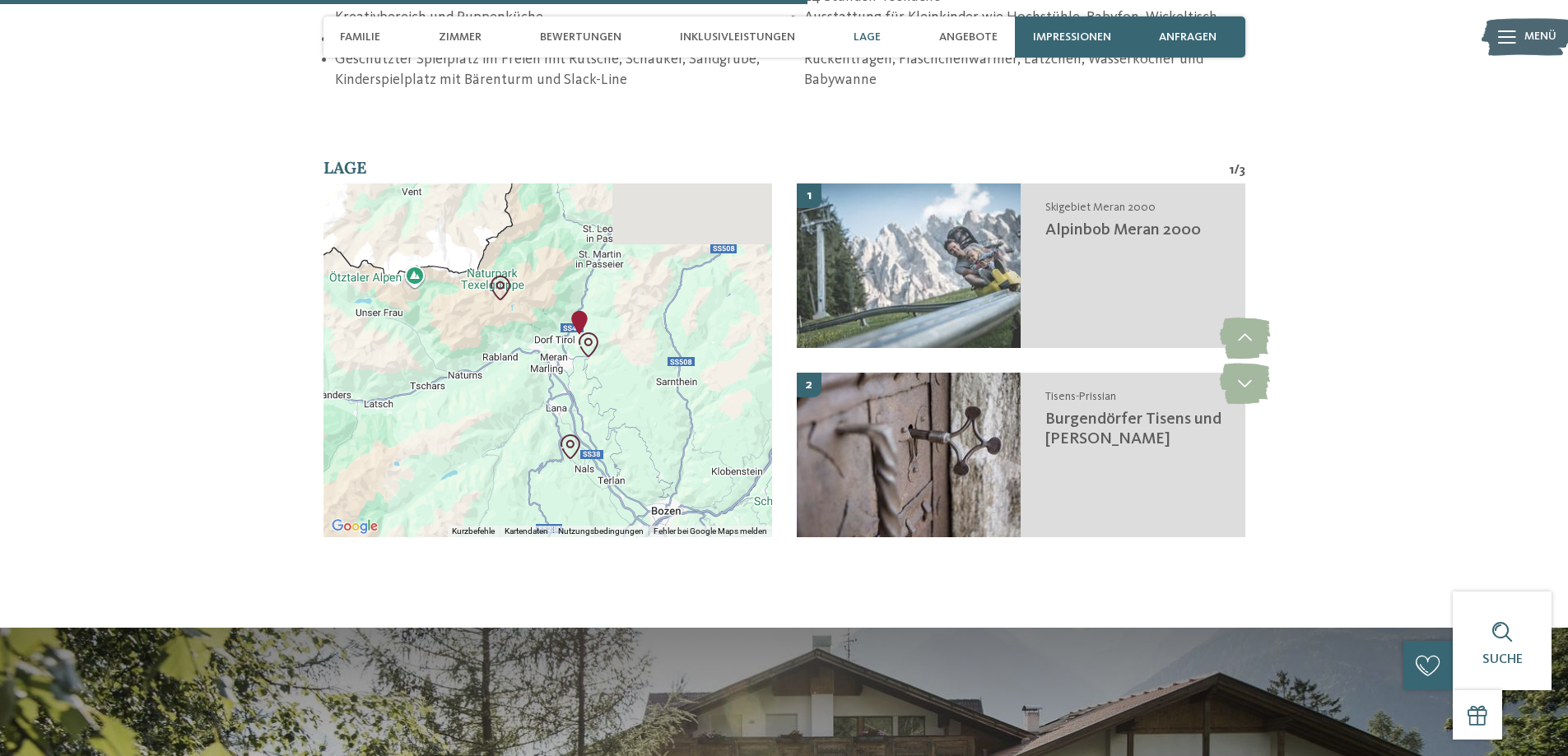
drag, startPoint x: 569, startPoint y: 312, endPoint x: 619, endPoint y: 404, distance: 104.7
click at [619, 404] on div at bounding box center [547, 360] width 449 height 354
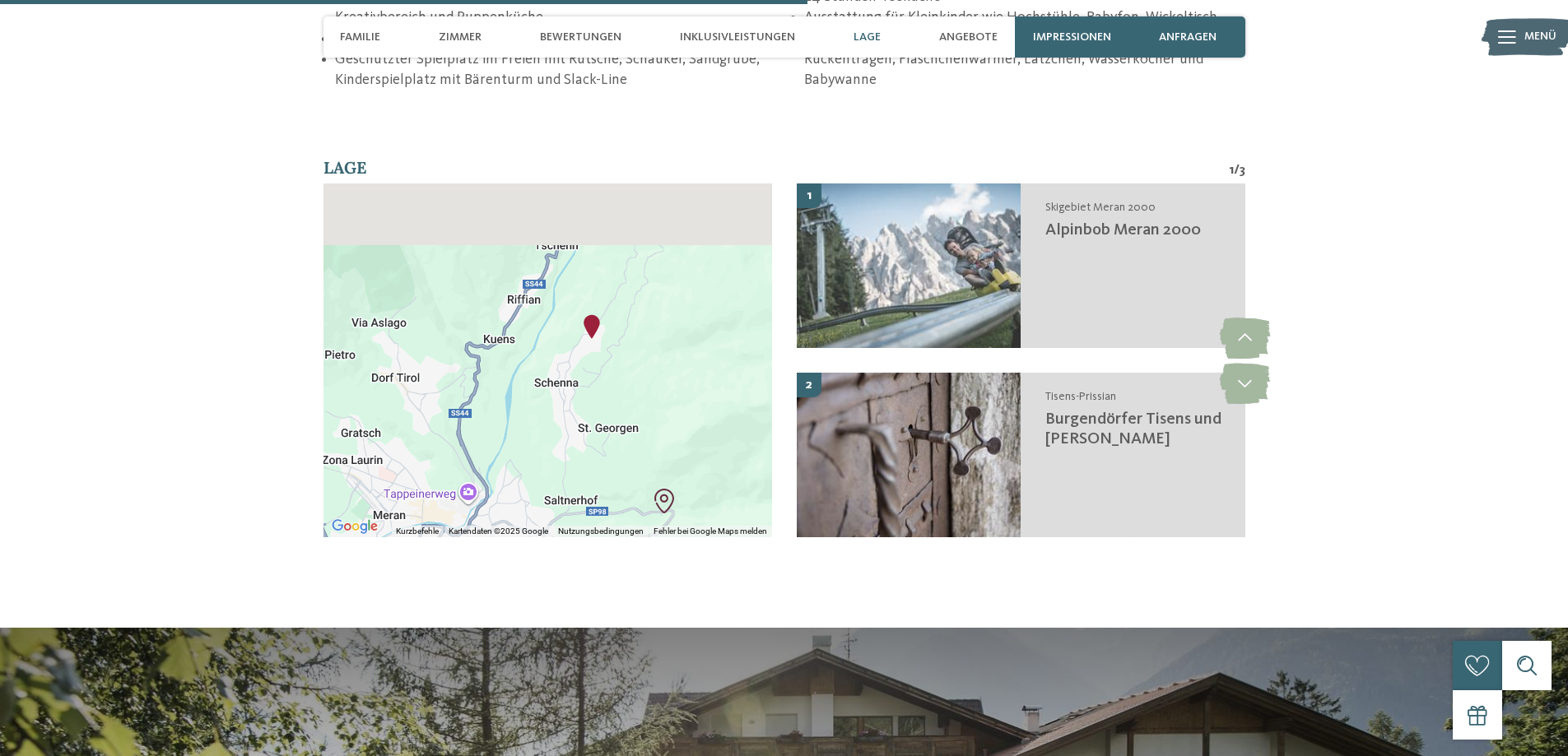
drag, startPoint x: 572, startPoint y: 247, endPoint x: 622, endPoint y: 410, distance: 170.5
click at [621, 410] on div at bounding box center [547, 360] width 449 height 354
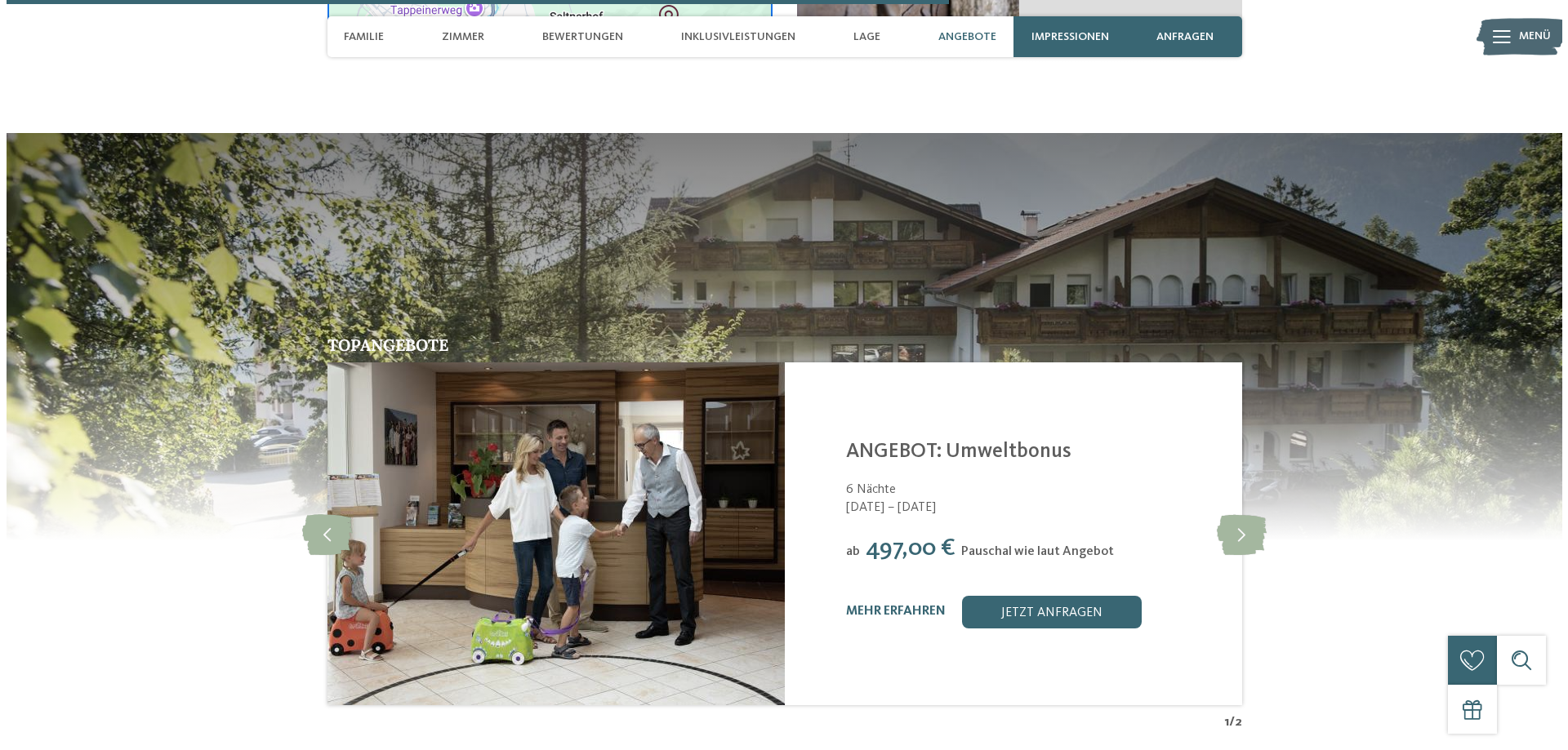
scroll to position [3348, 0]
